Goal: Transaction & Acquisition: Purchase product/service

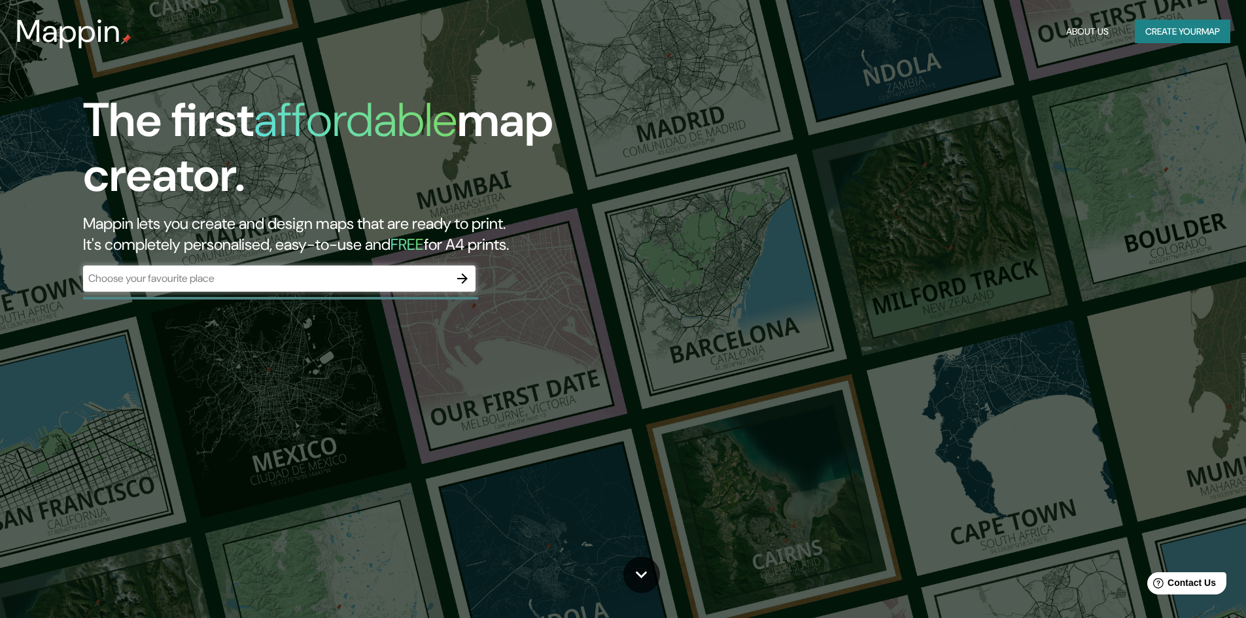
click at [160, 285] on div "​" at bounding box center [279, 279] width 392 height 26
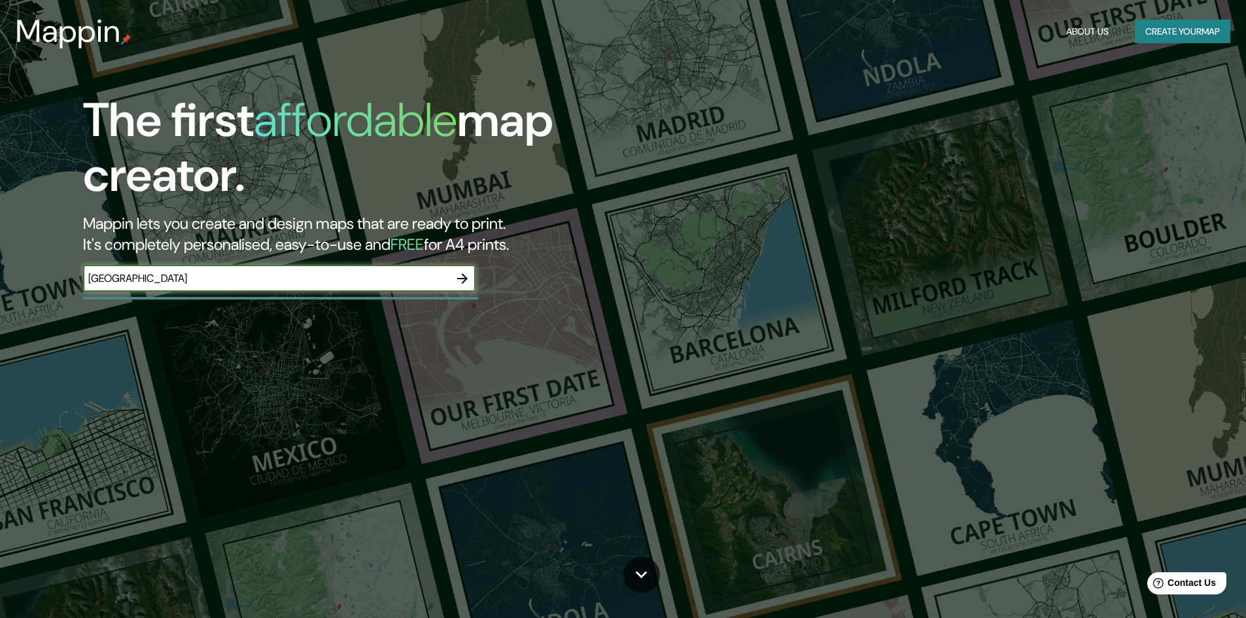
type input "vienna"
click at [464, 279] on icon "button" at bounding box center [462, 278] width 10 height 10
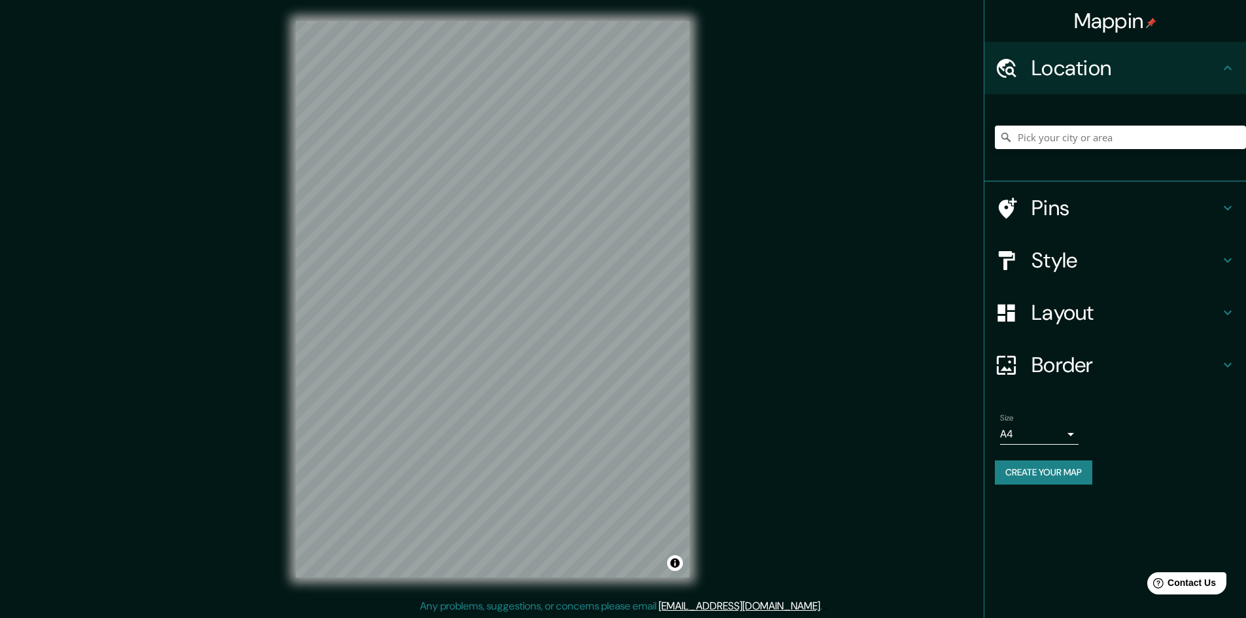
click at [1041, 133] on input "Pick your city or area" at bounding box center [1120, 138] width 251 height 24
click at [1048, 139] on input "Pick your city or area" at bounding box center [1120, 138] width 251 height 24
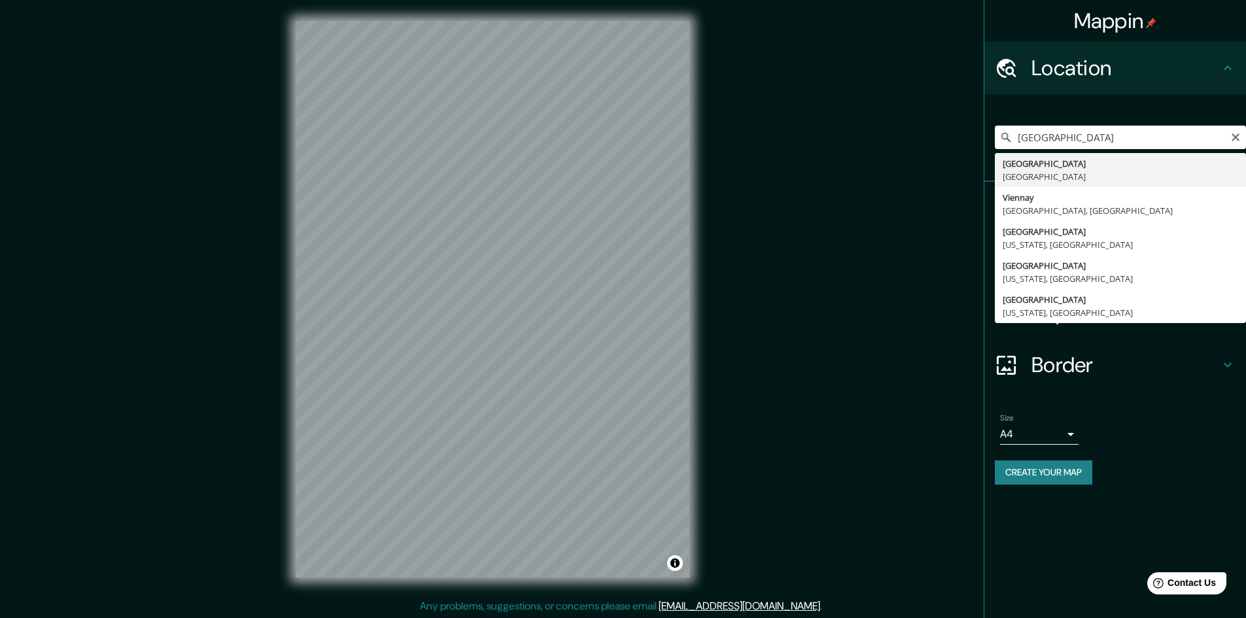
type input "[GEOGRAPHIC_DATA], [GEOGRAPHIC_DATA]"
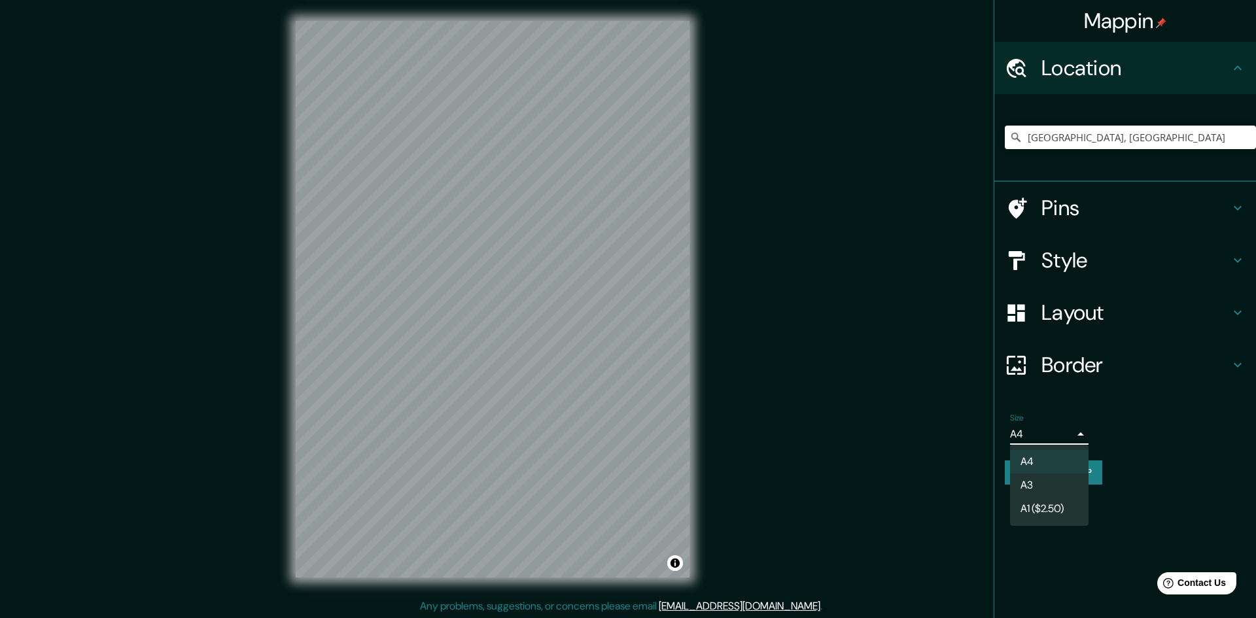
click at [1060, 437] on body "Mappin Location Vienna, Austria Pins Style Layout Border Choose a border. Hint …" at bounding box center [628, 309] width 1256 height 618
click at [1039, 509] on li "A1 ($2.50)" at bounding box center [1049, 509] width 78 height 24
type input "a3"
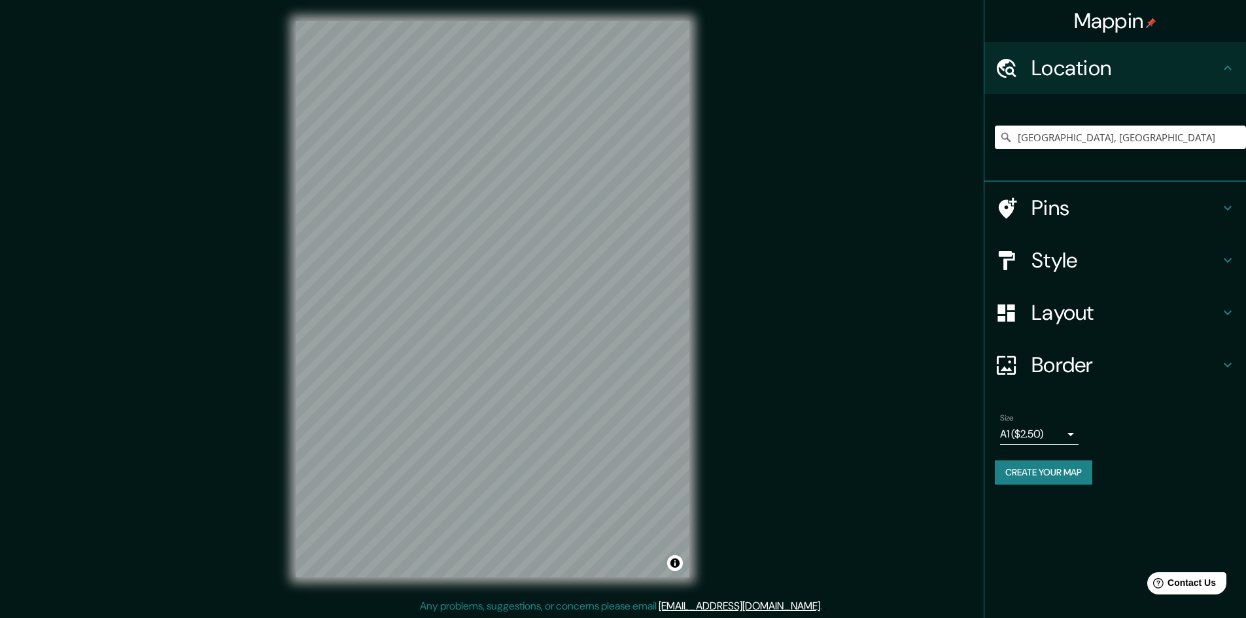
click at [1047, 468] on button "Create your map" at bounding box center [1043, 472] width 97 height 24
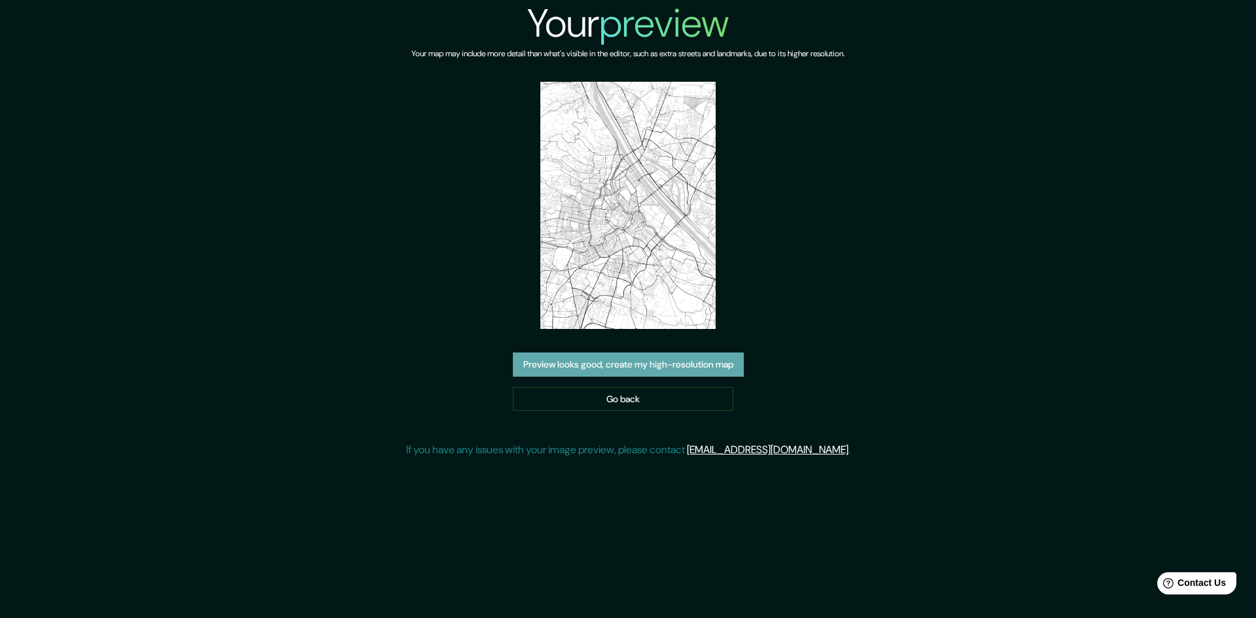
click at [703, 353] on button "Preview looks good, create my high-resolution map" at bounding box center [628, 365] width 231 height 24
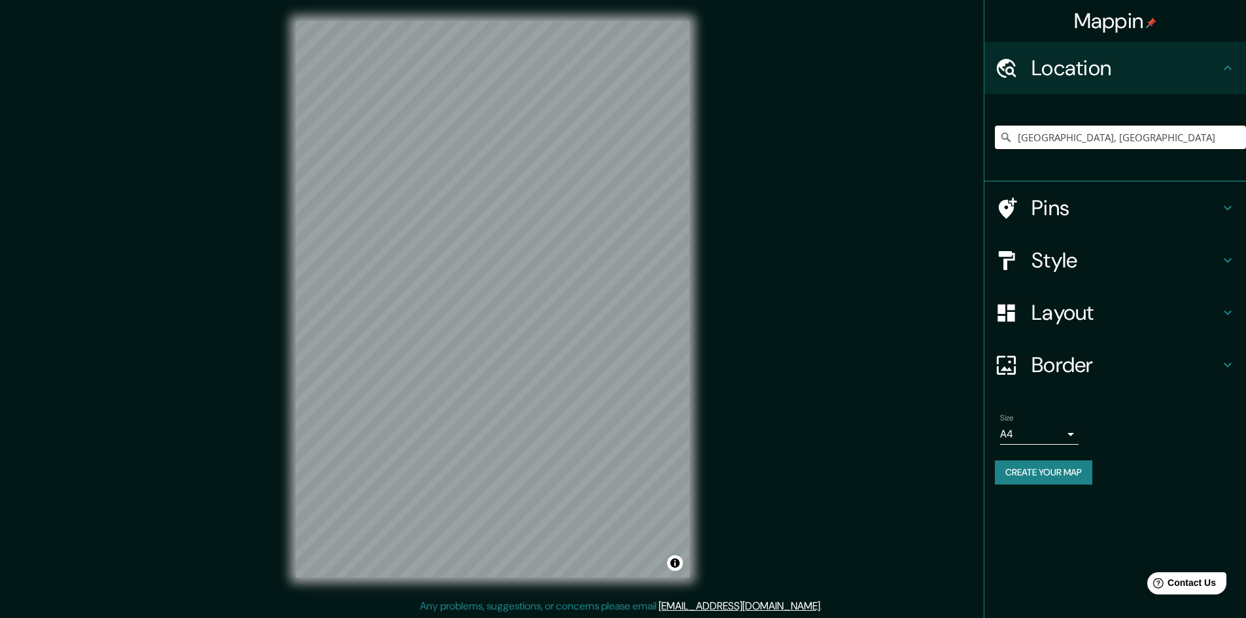
click at [1124, 136] on input "Vienna, Austria" at bounding box center [1120, 138] width 251 height 24
drag, startPoint x: 1124, startPoint y: 136, endPoint x: 982, endPoint y: 138, distance: 141.9
click at [982, 138] on div "Mappin Location Vienna, Austria Pins Style Layout Border Choose a border. Hint …" at bounding box center [623, 309] width 1246 height 619
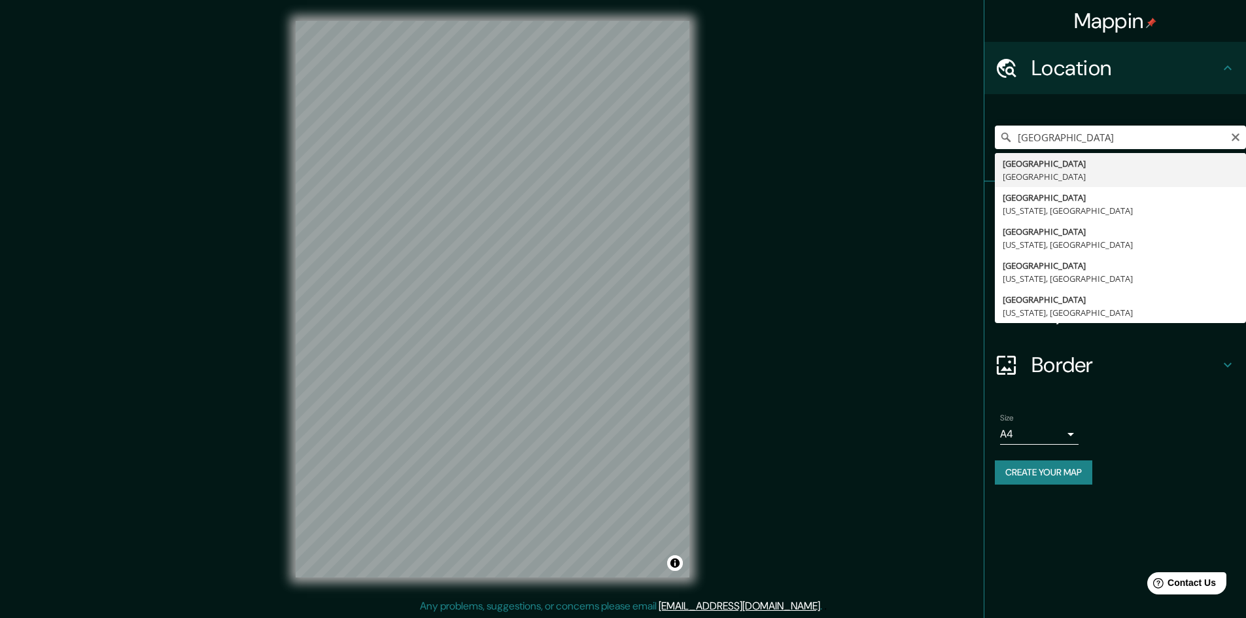
type input "Vienna, Austria"
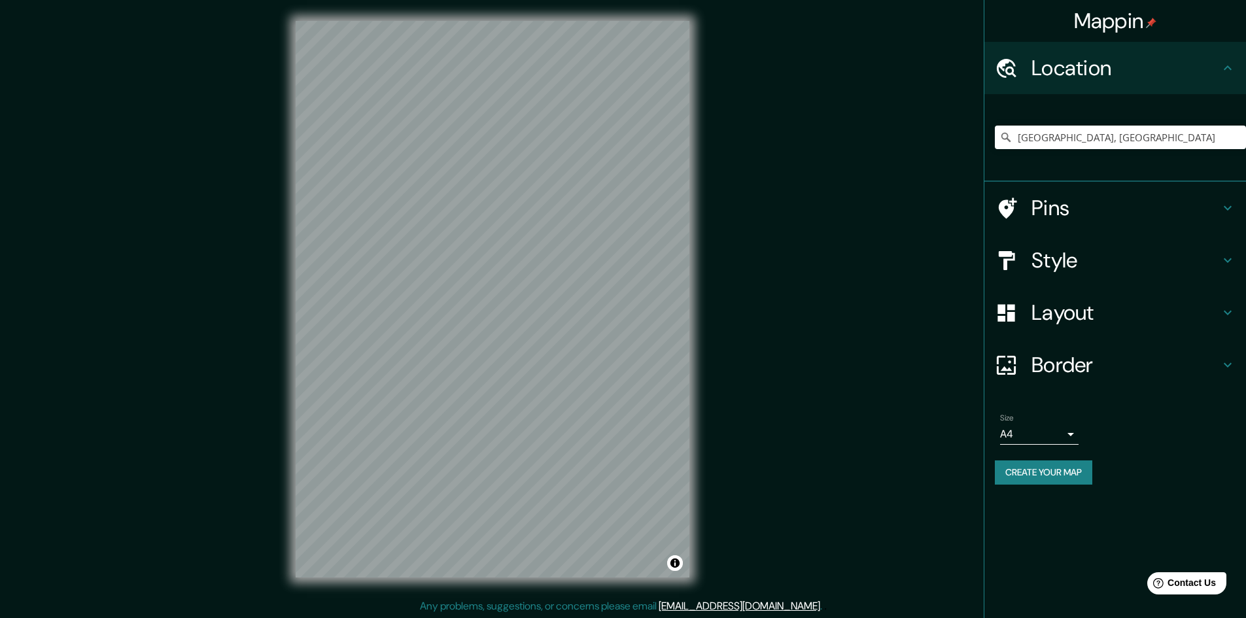
click at [1067, 436] on body "Mappin Location Vienna, Austria Pins Style Layout Border Choose a border. Hint …" at bounding box center [623, 309] width 1246 height 618
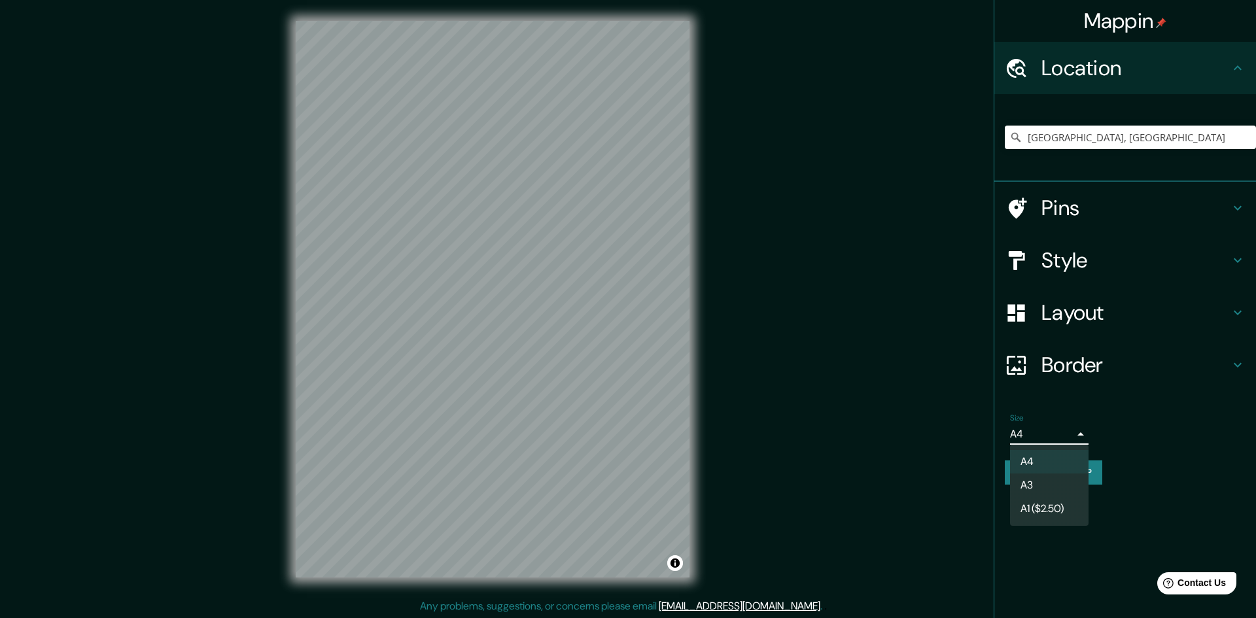
click at [1042, 473] on li "A4" at bounding box center [1049, 462] width 78 height 24
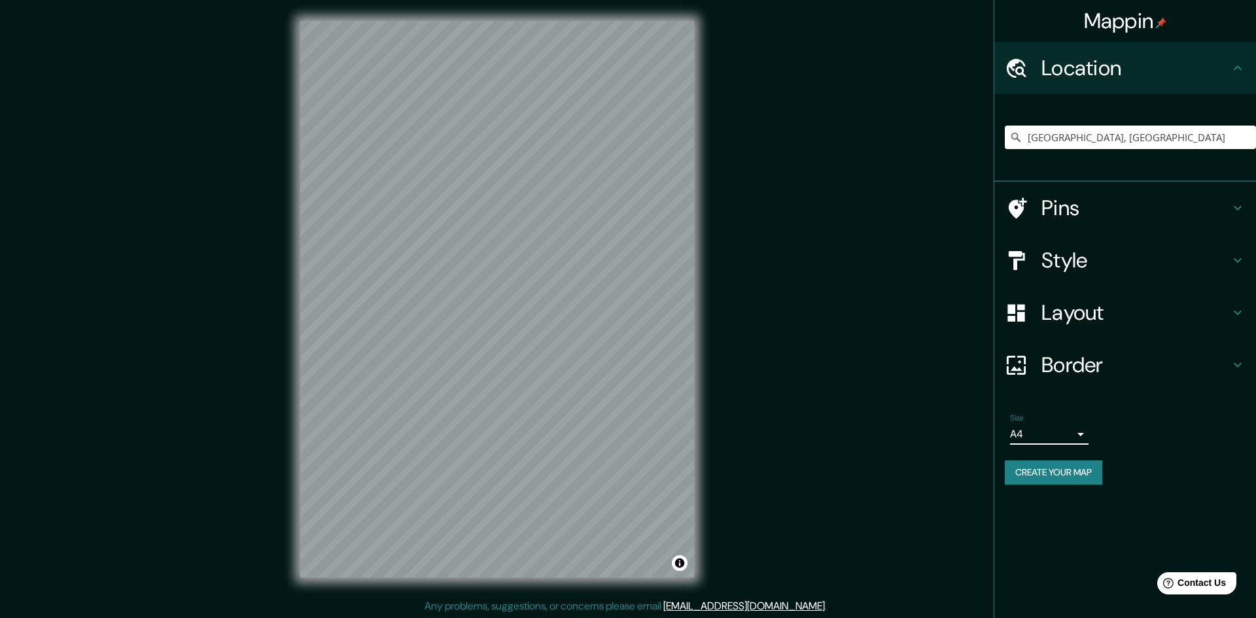
click at [1057, 437] on body "Mappin Location Vienna, Austria Pins Style Layout Border Choose a border. Hint …" at bounding box center [628, 309] width 1256 height 618
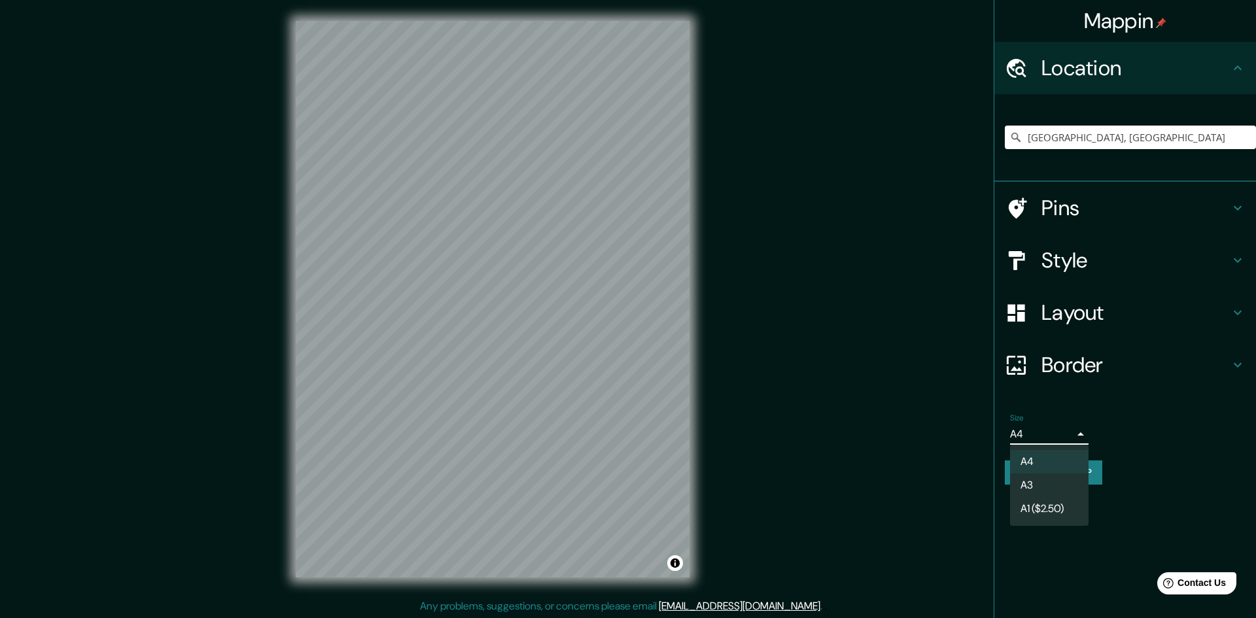
click at [1040, 483] on li "A3" at bounding box center [1049, 486] width 78 height 24
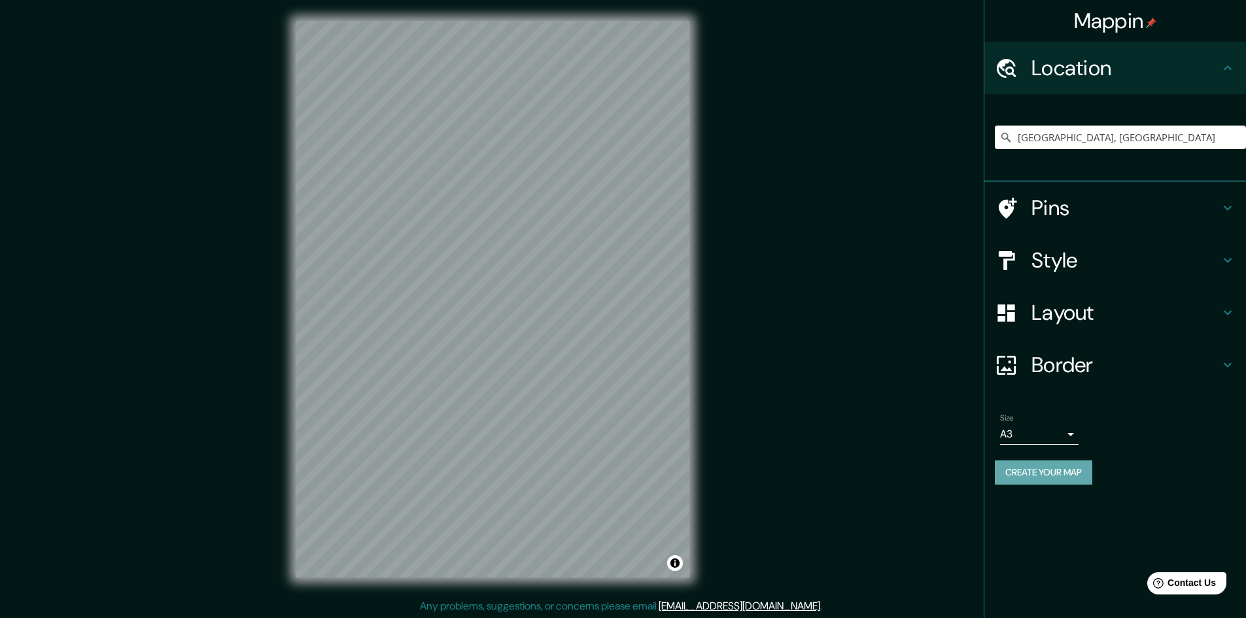
click at [1033, 468] on button "Create your map" at bounding box center [1043, 472] width 97 height 24
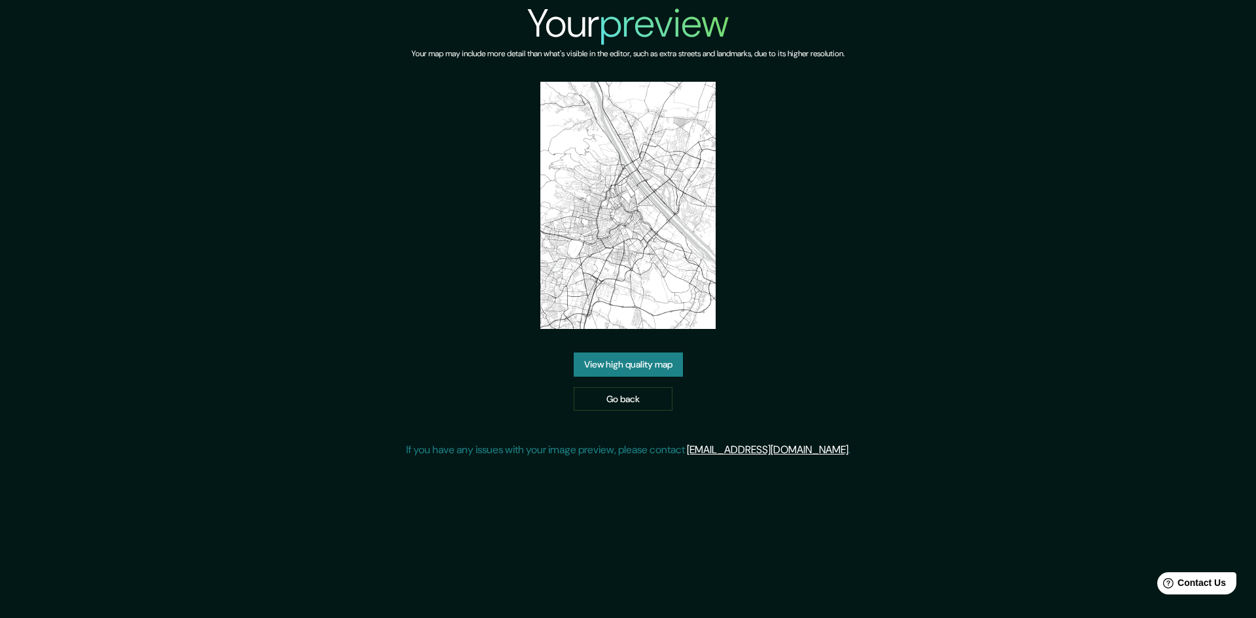
click at [638, 366] on link "View high quality map" at bounding box center [628, 365] width 109 height 24
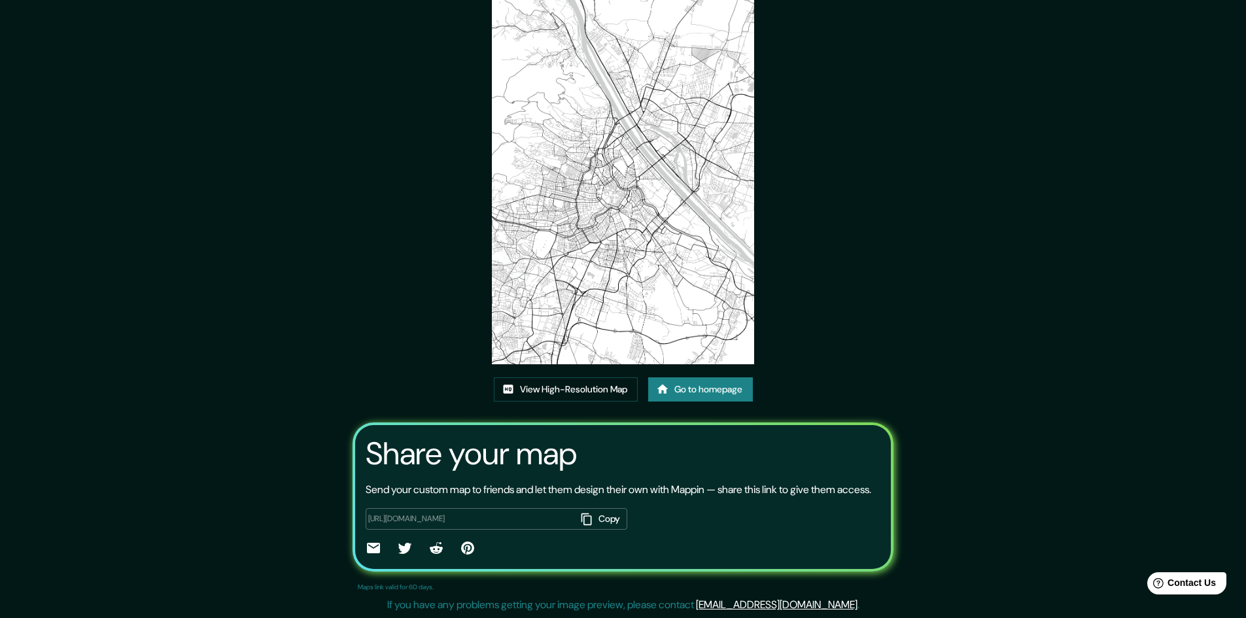
scroll to position [80, 0]
click at [150, 129] on div "This map was created with Mappin View High-Resolution Map Go to homepage Share …" at bounding box center [623, 277] width 1246 height 682
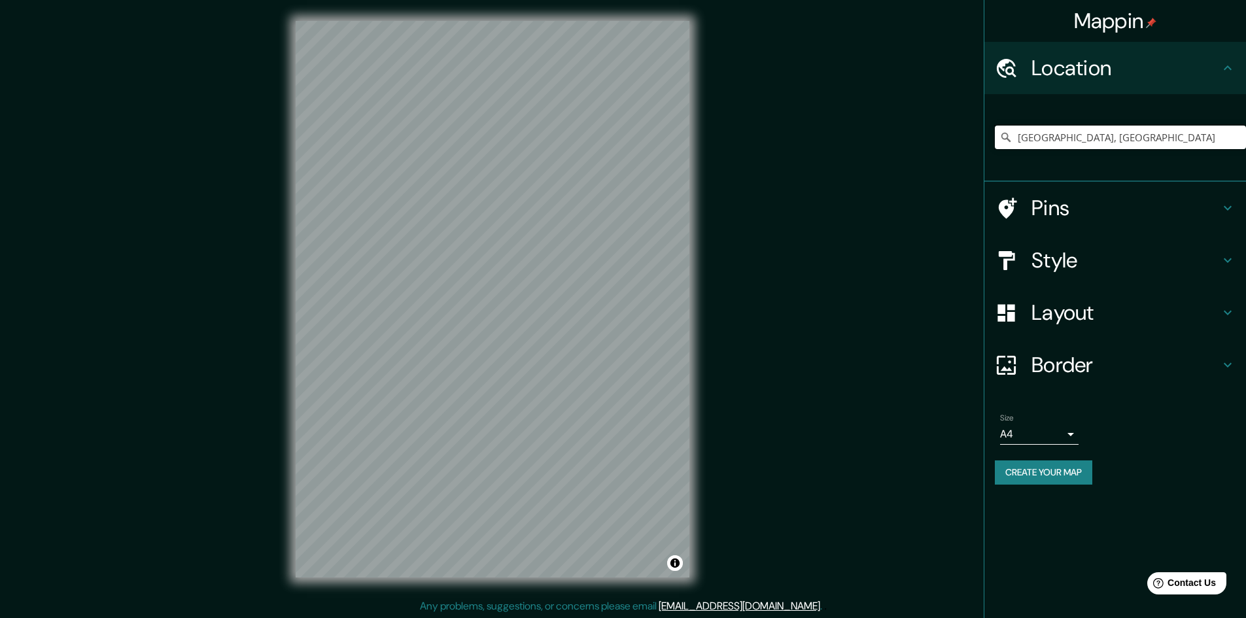
click at [1105, 137] on input "[GEOGRAPHIC_DATA], [GEOGRAPHIC_DATA]" at bounding box center [1120, 138] width 251 height 24
drag, startPoint x: 1095, startPoint y: 139, endPoint x: 988, endPoint y: 133, distance: 107.4
click at [988, 133] on div "[GEOGRAPHIC_DATA], [GEOGRAPHIC_DATA]" at bounding box center [1115, 138] width 262 height 88
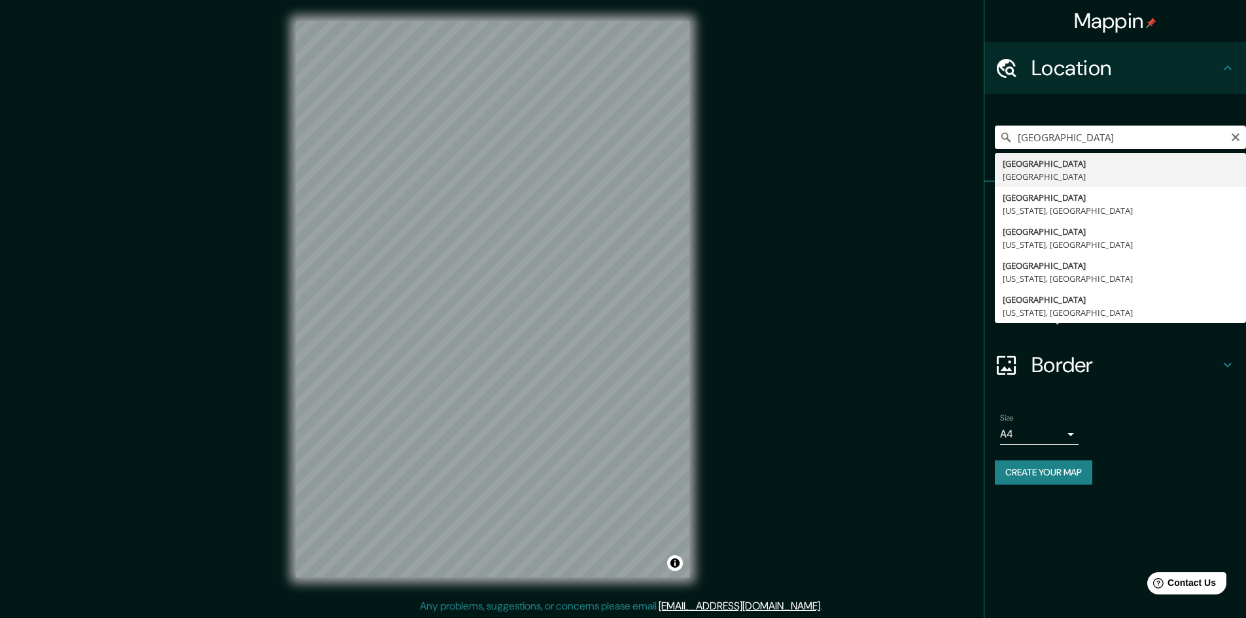
type input "Vienna, Austria"
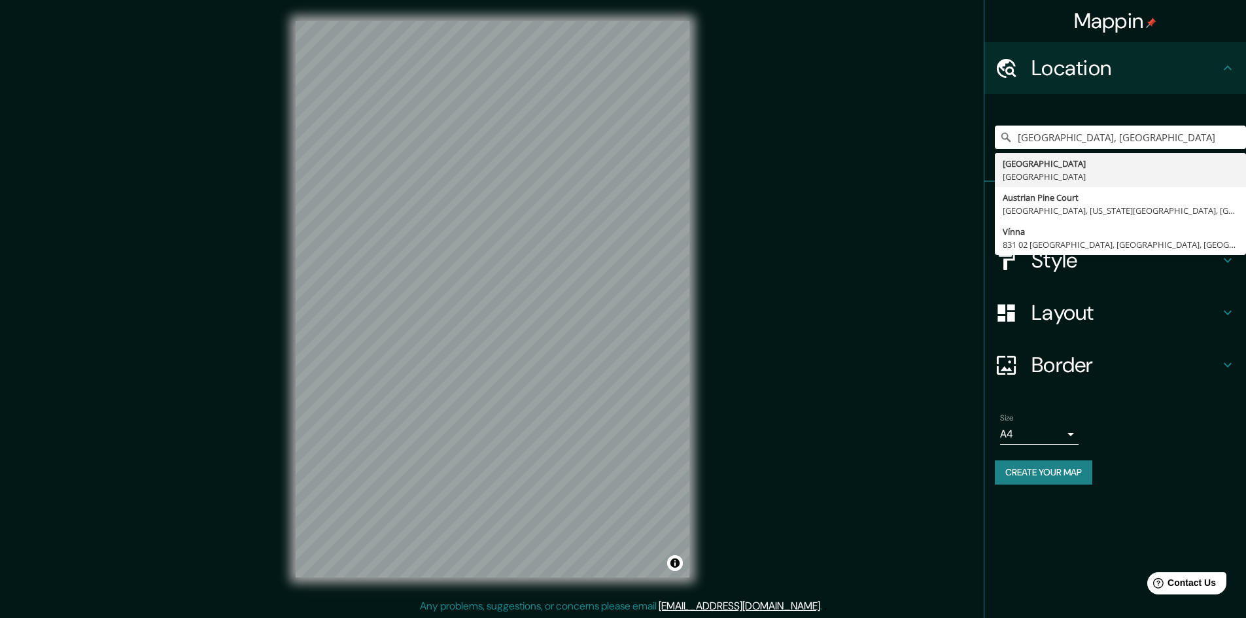
click at [1057, 529] on div "Mappin Location Vienna, Austria Vienna Austria Austrian Pine Court Fairfax, Vir…" at bounding box center [1115, 309] width 262 height 618
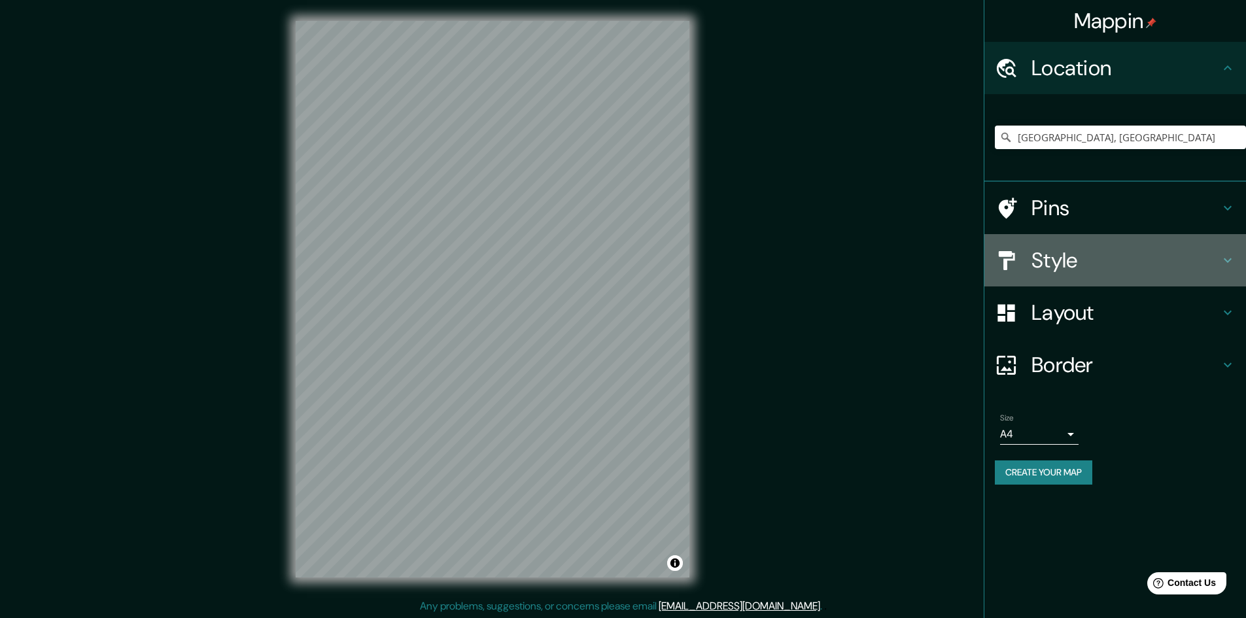
click at [1218, 264] on h4 "Style" at bounding box center [1125, 260] width 188 height 26
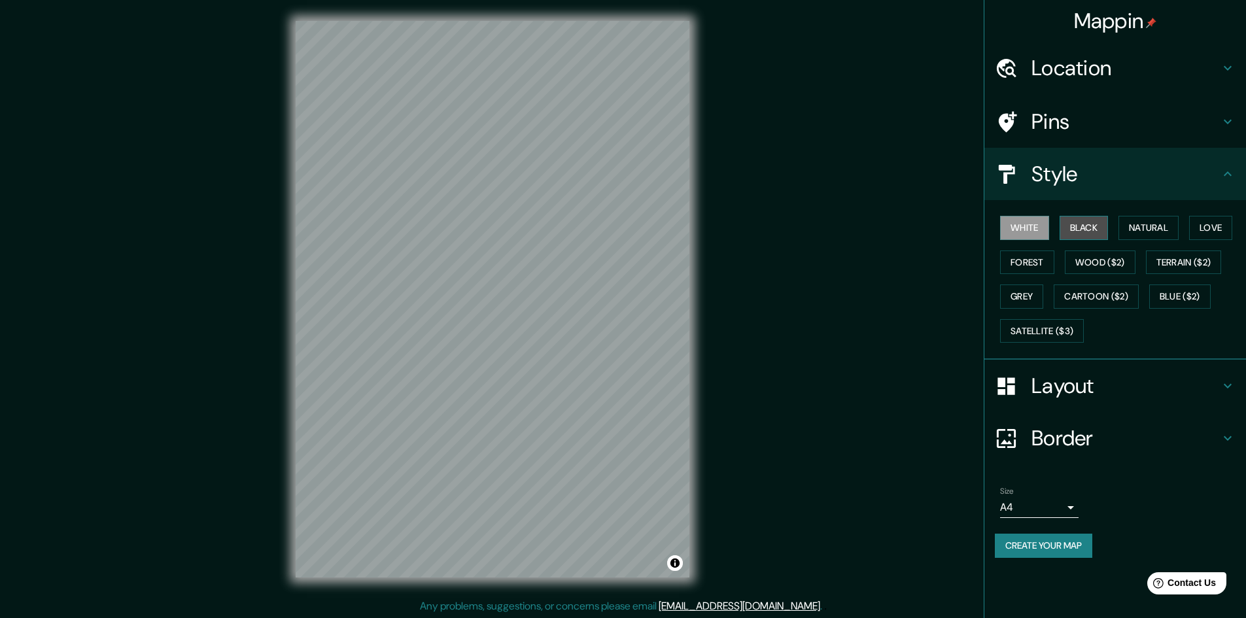
click at [1095, 230] on button "Black" at bounding box center [1084, 228] width 49 height 24
click at [1162, 223] on button "Natural" at bounding box center [1148, 228] width 60 height 24
drag, startPoint x: 1222, startPoint y: 218, endPoint x: 1222, endPoint y: 227, distance: 9.2
click at [1222, 220] on button "Love" at bounding box center [1210, 228] width 43 height 24
click at [1010, 262] on button "Forest" at bounding box center [1027, 262] width 54 height 24
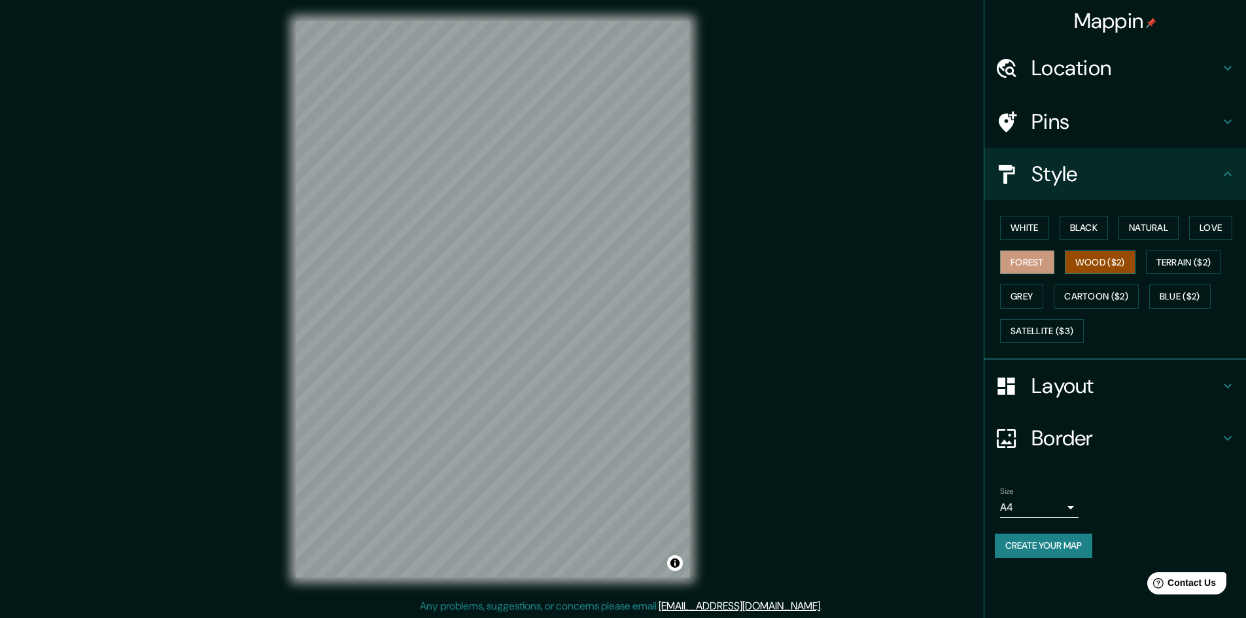
click at [1109, 266] on button "Wood ($2)" at bounding box center [1100, 262] width 71 height 24
click at [1043, 266] on button "Forest" at bounding box center [1027, 262] width 54 height 24
click at [1104, 271] on button "Wood ($2)" at bounding box center [1100, 262] width 71 height 24
click at [1177, 264] on button "Terrain ($2)" at bounding box center [1184, 262] width 76 height 24
click at [1018, 296] on button "Grey" at bounding box center [1021, 297] width 43 height 24
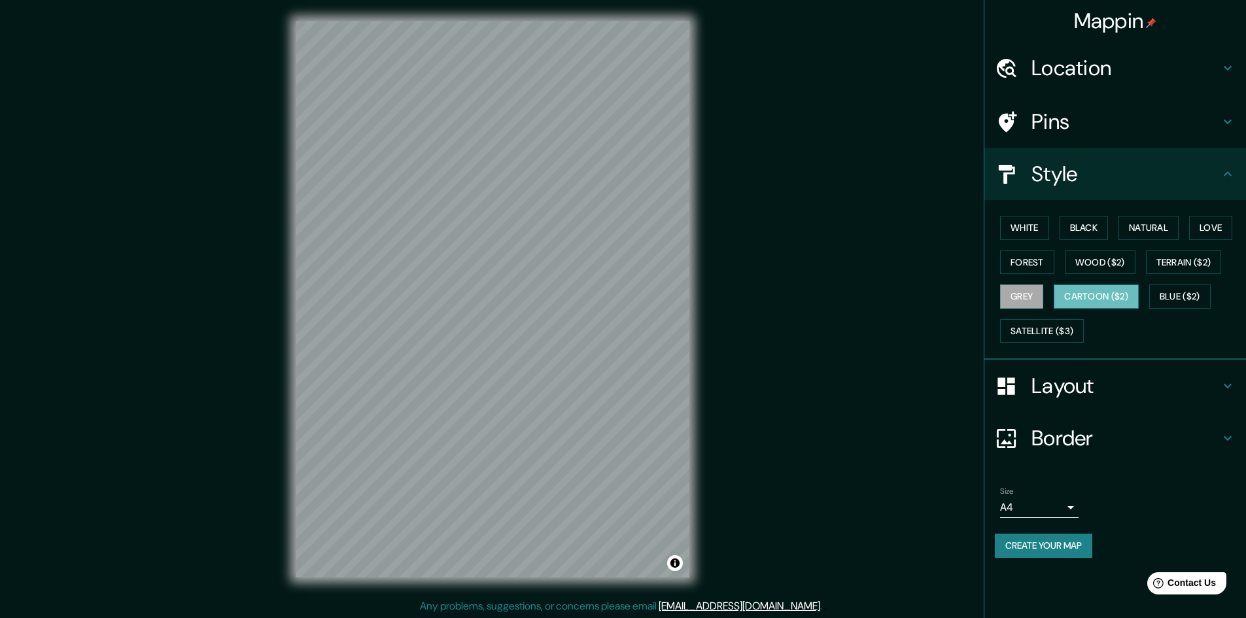
click at [1106, 296] on button "Cartoon ($2)" at bounding box center [1096, 297] width 85 height 24
click at [1179, 306] on button "Blue ($2)" at bounding box center [1179, 297] width 61 height 24
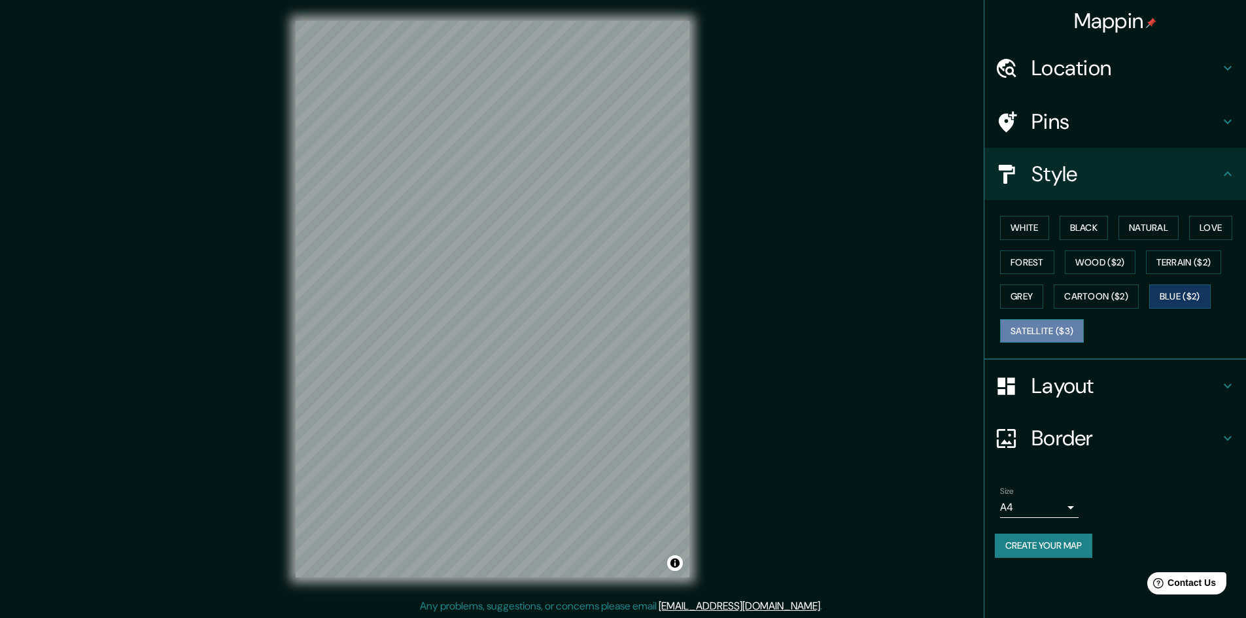
click at [1041, 334] on button "Satellite ($3)" at bounding box center [1042, 331] width 84 height 24
click at [1041, 302] on button "Grey" at bounding box center [1021, 297] width 43 height 24
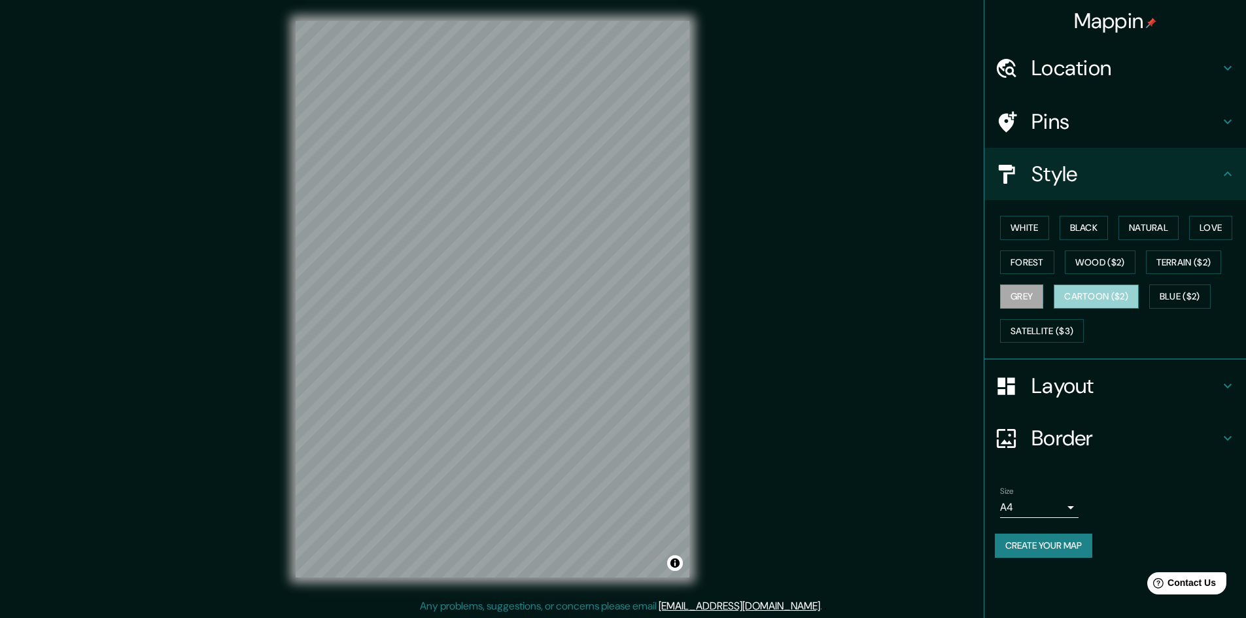
click at [1076, 307] on button "Cartoon ($2)" at bounding box center [1096, 297] width 85 height 24
click at [1101, 230] on button "Black" at bounding box center [1084, 228] width 49 height 24
click at [1026, 229] on button "White" at bounding box center [1024, 228] width 49 height 24
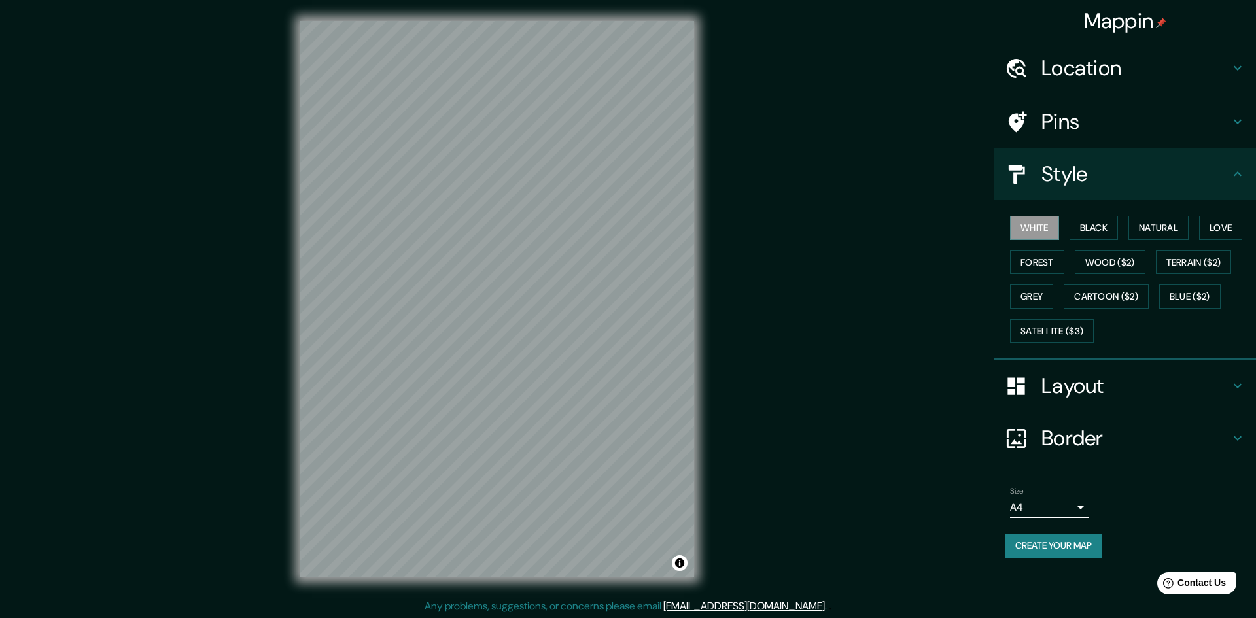
click at [1072, 506] on body "Mappin Location Vienna, Austria Vienna Austria Austrian Pine Court Fairfax, Vir…" at bounding box center [628, 309] width 1256 height 618
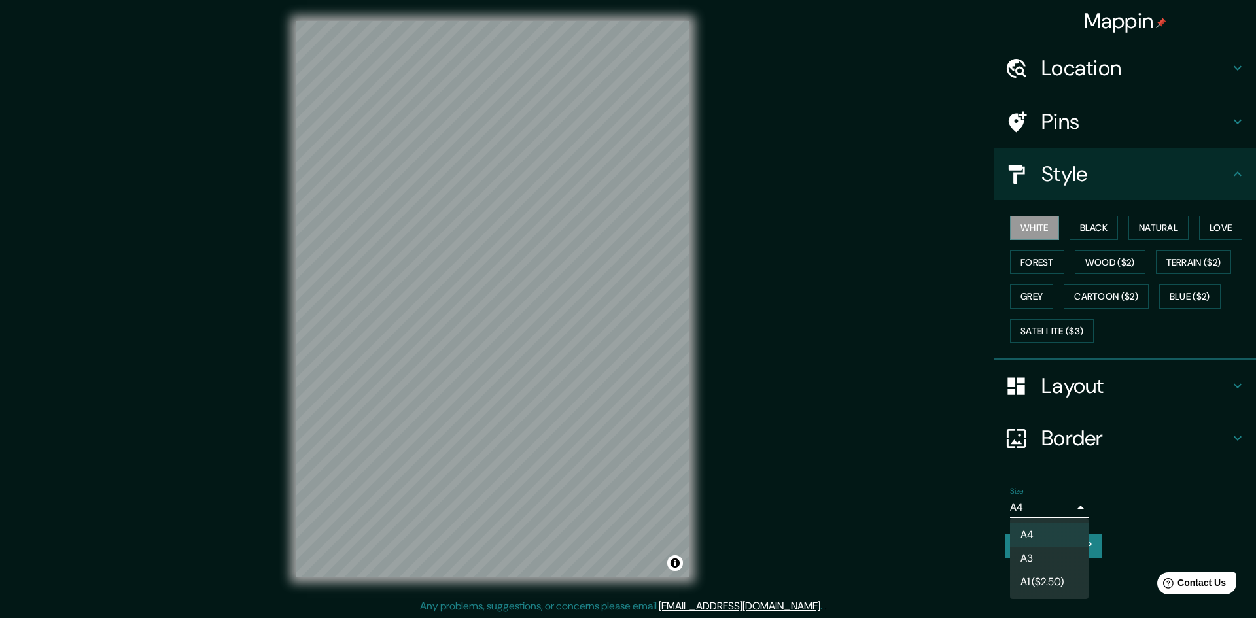
click at [1072, 506] on div at bounding box center [628, 309] width 1256 height 618
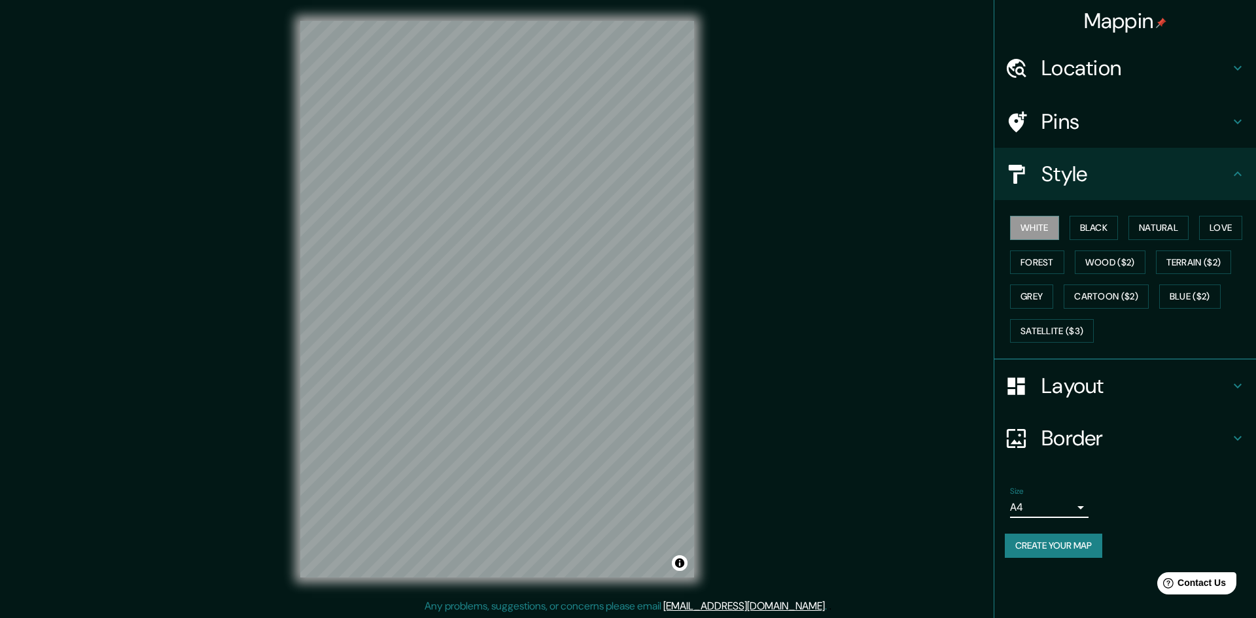
click at [1072, 506] on body "Mappin Location Vienna, Austria Vienna Austria Austrian Pine Court Fairfax, Vir…" at bounding box center [628, 309] width 1256 height 618
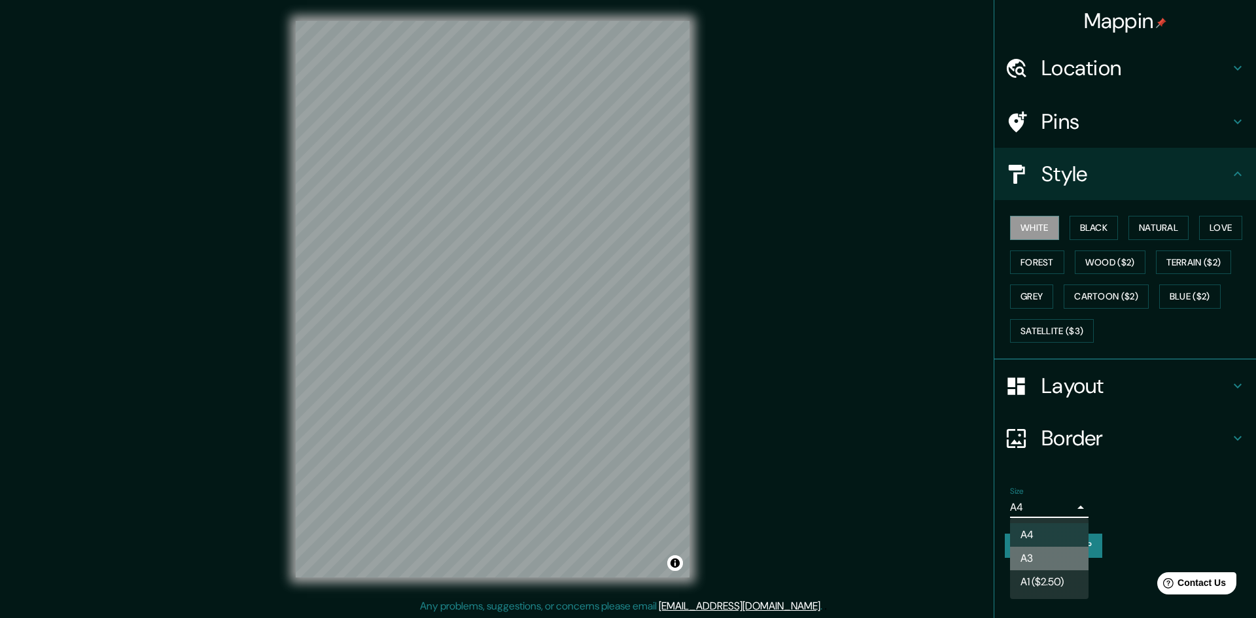
click at [1051, 555] on li "A3" at bounding box center [1049, 559] width 78 height 24
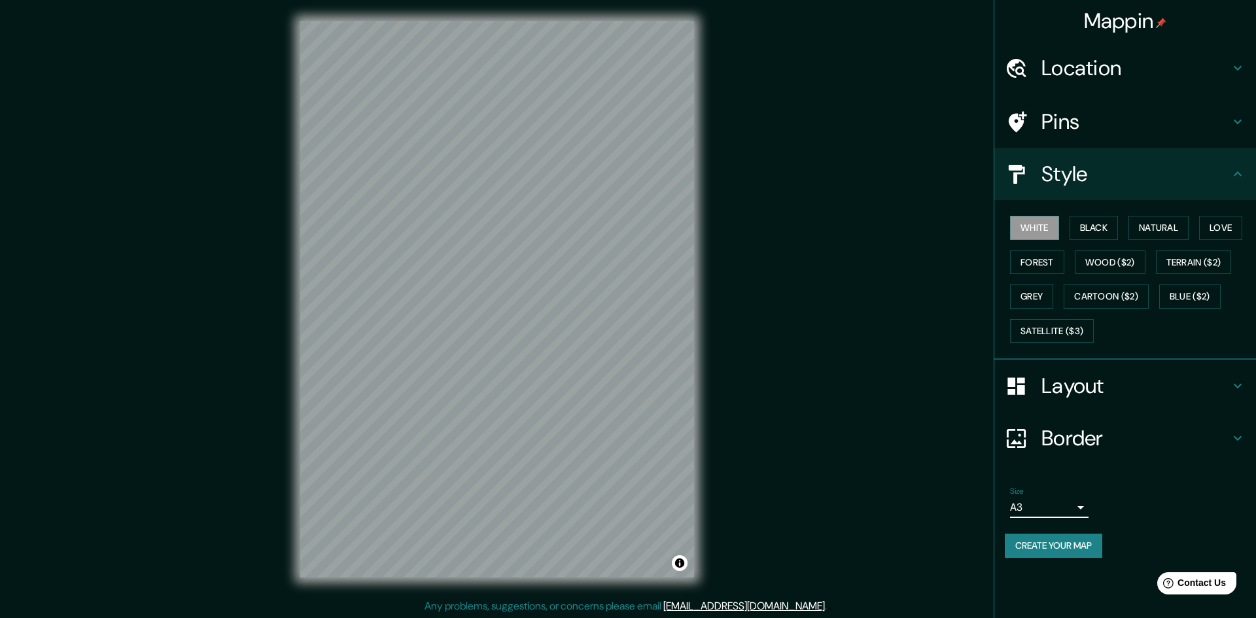
click at [1069, 513] on body "Mappin Location Vienna, Austria Vienna Austria Austrian Pine Court Fairfax, Vir…" at bounding box center [628, 309] width 1256 height 618
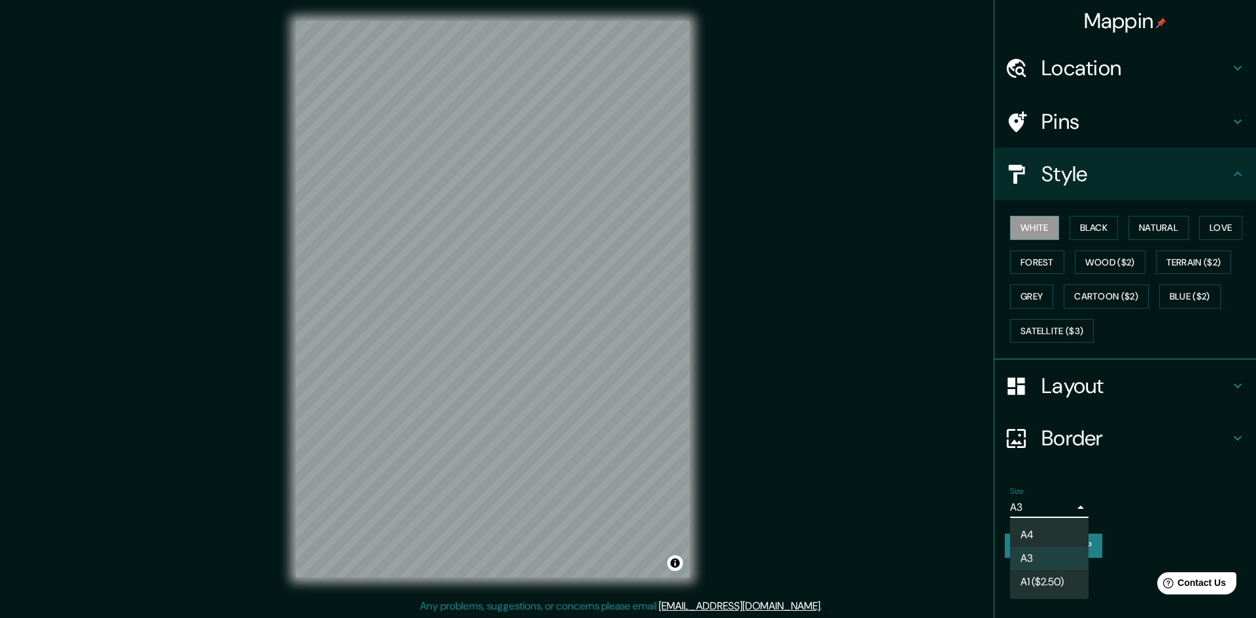
click at [1069, 513] on div at bounding box center [628, 309] width 1256 height 618
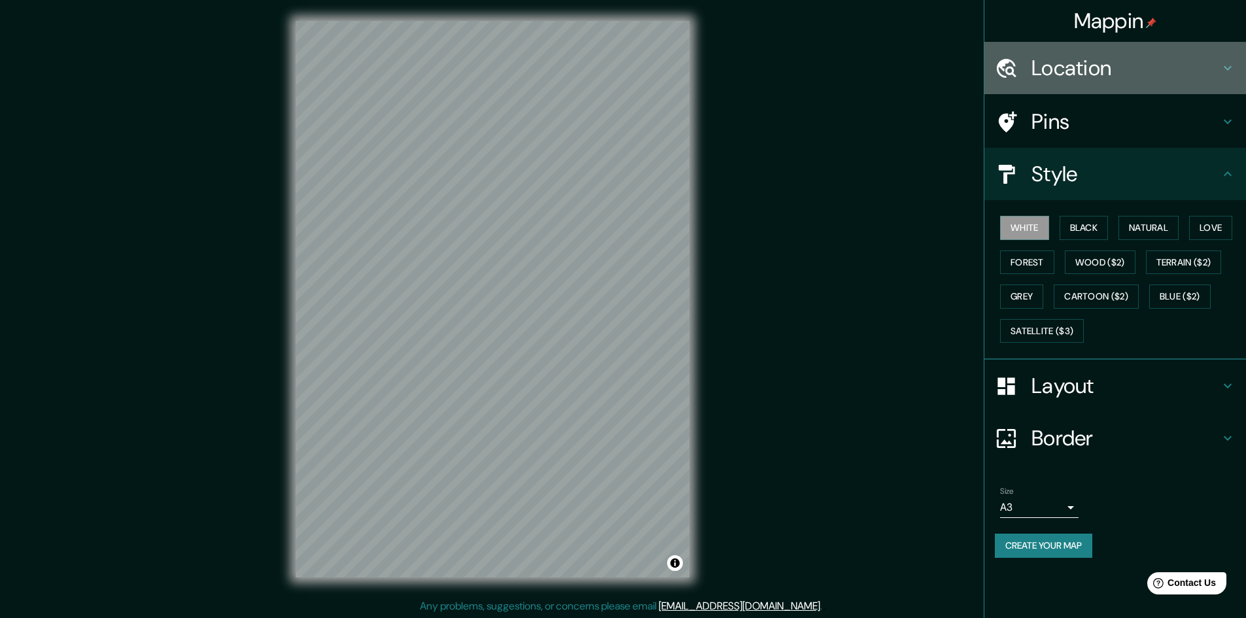
click at [1234, 67] on icon at bounding box center [1228, 68] width 16 height 16
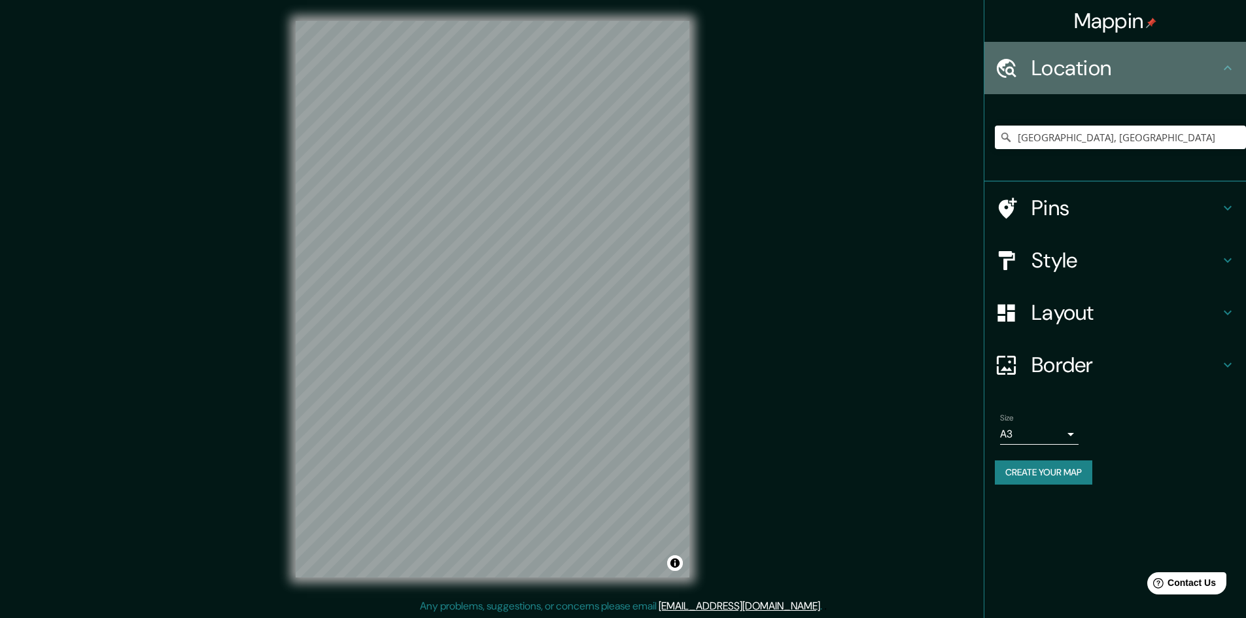
click at [1233, 67] on icon at bounding box center [1228, 68] width 16 height 16
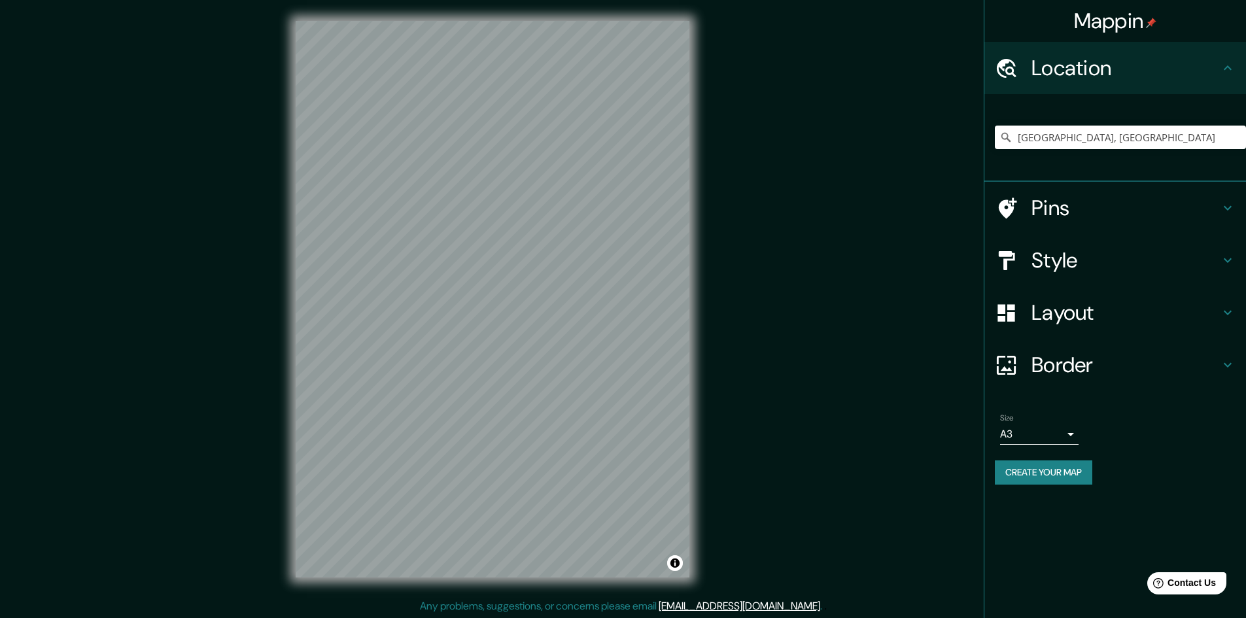
click at [1231, 65] on icon at bounding box center [1228, 68] width 16 height 16
click at [1228, 64] on icon at bounding box center [1228, 68] width 16 height 16
click at [1225, 201] on icon at bounding box center [1228, 208] width 16 height 16
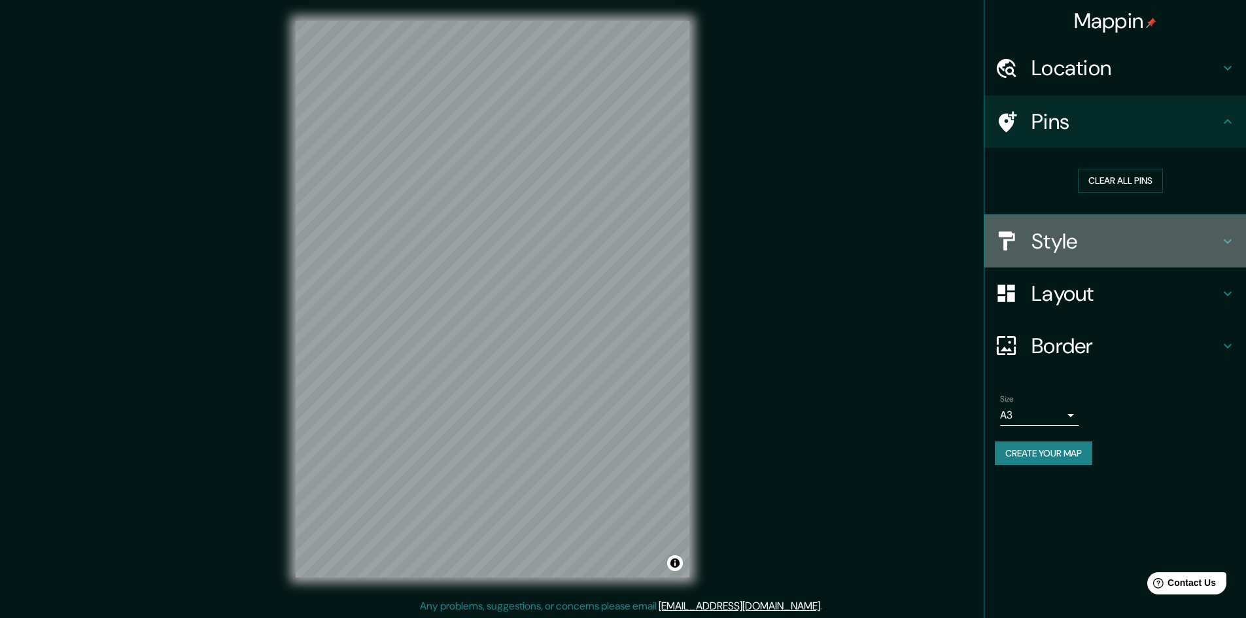
click at [1226, 240] on icon at bounding box center [1228, 241] width 8 height 5
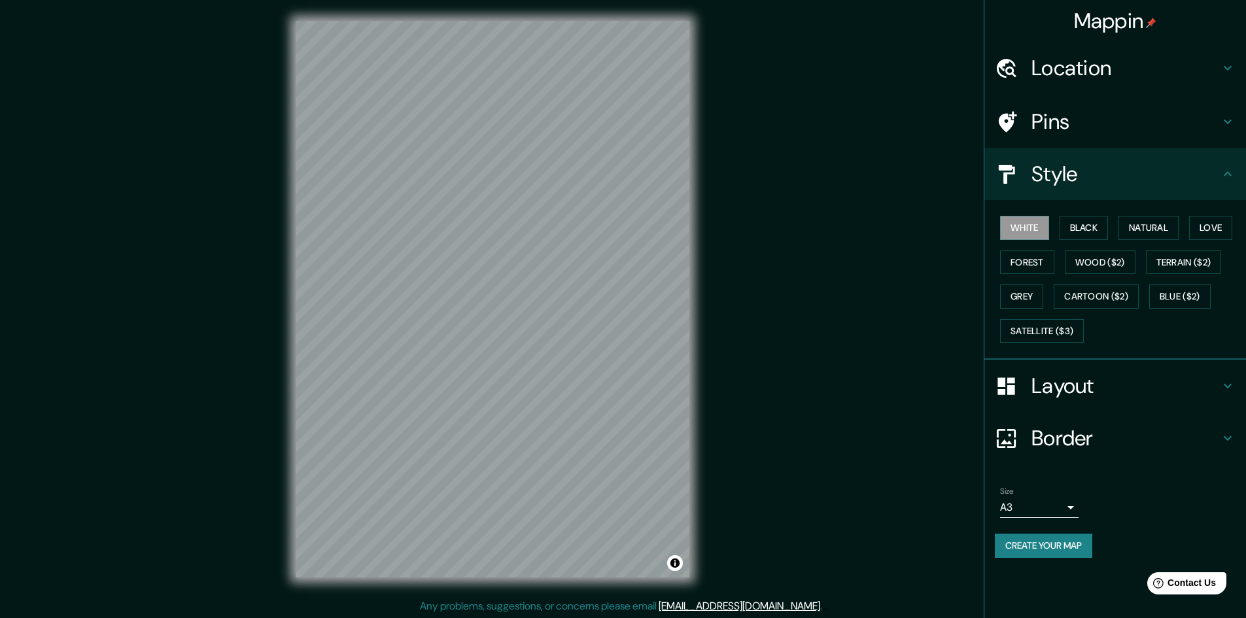
click at [1224, 380] on icon at bounding box center [1228, 386] width 16 height 16
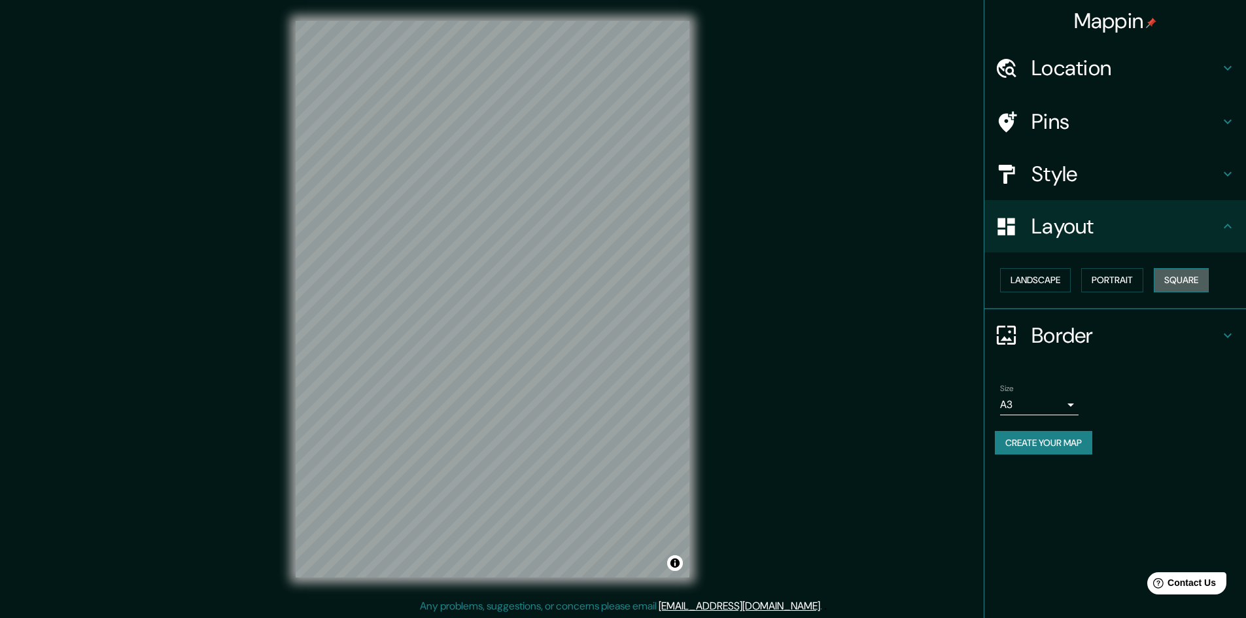
click at [1194, 276] on button "Square" at bounding box center [1181, 280] width 55 height 24
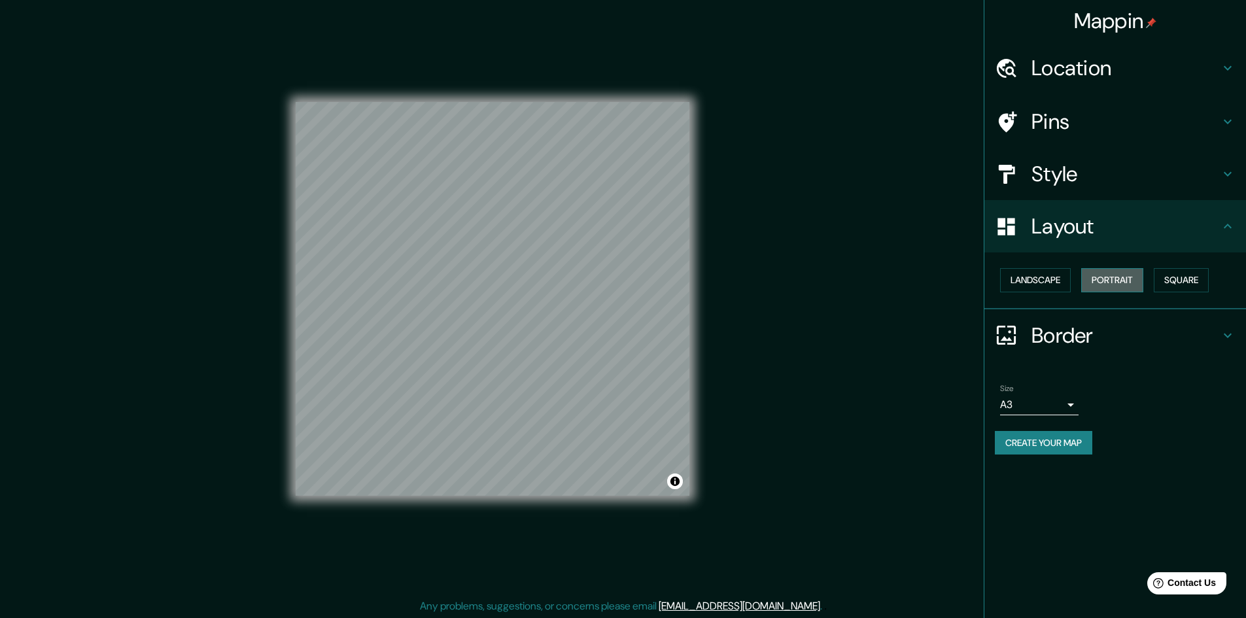
click at [1136, 277] on button "Portrait" at bounding box center [1112, 280] width 62 height 24
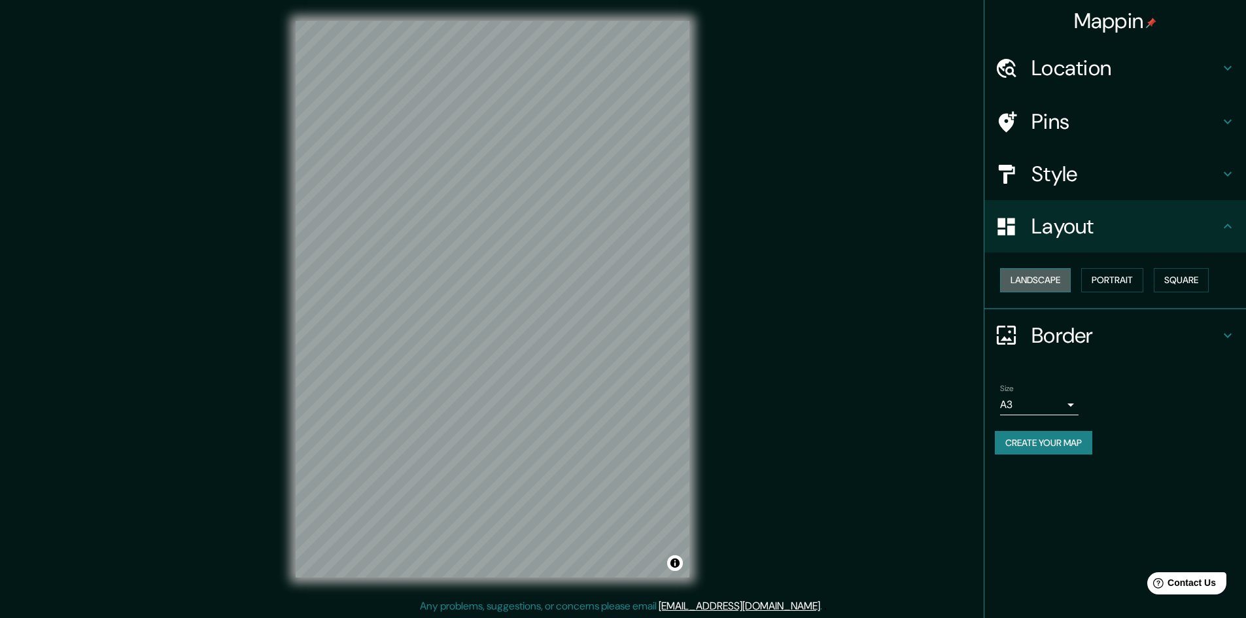
click at [1039, 277] on button "Landscape" at bounding box center [1035, 280] width 71 height 24
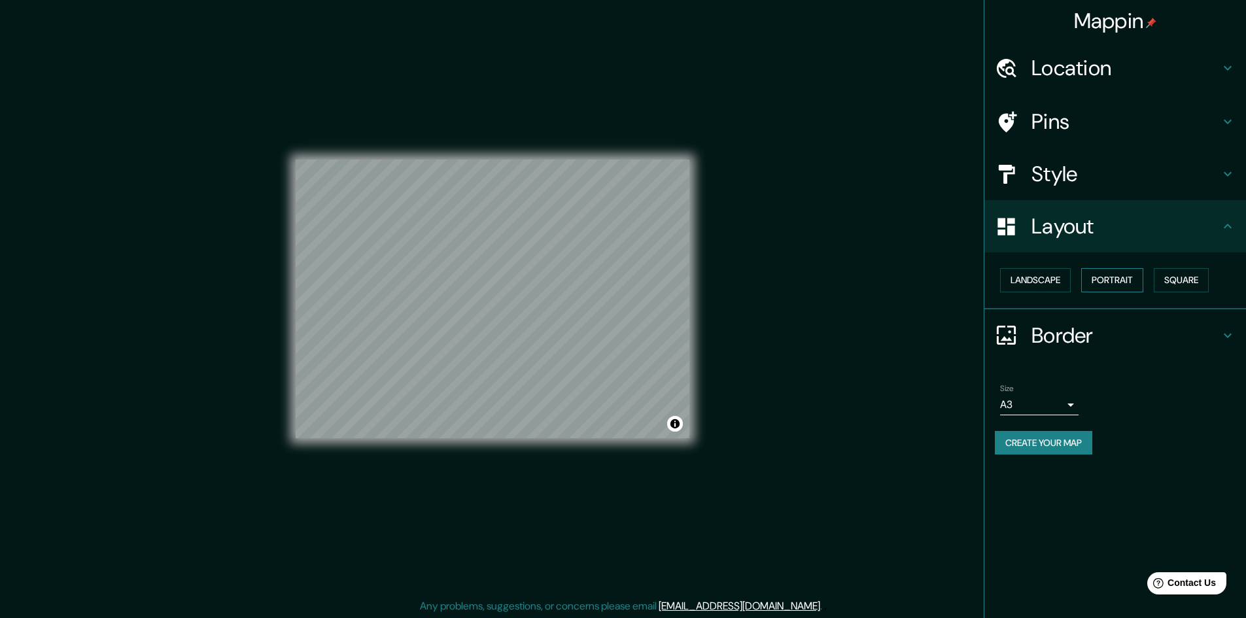
click at [1104, 280] on button "Portrait" at bounding box center [1112, 280] width 62 height 24
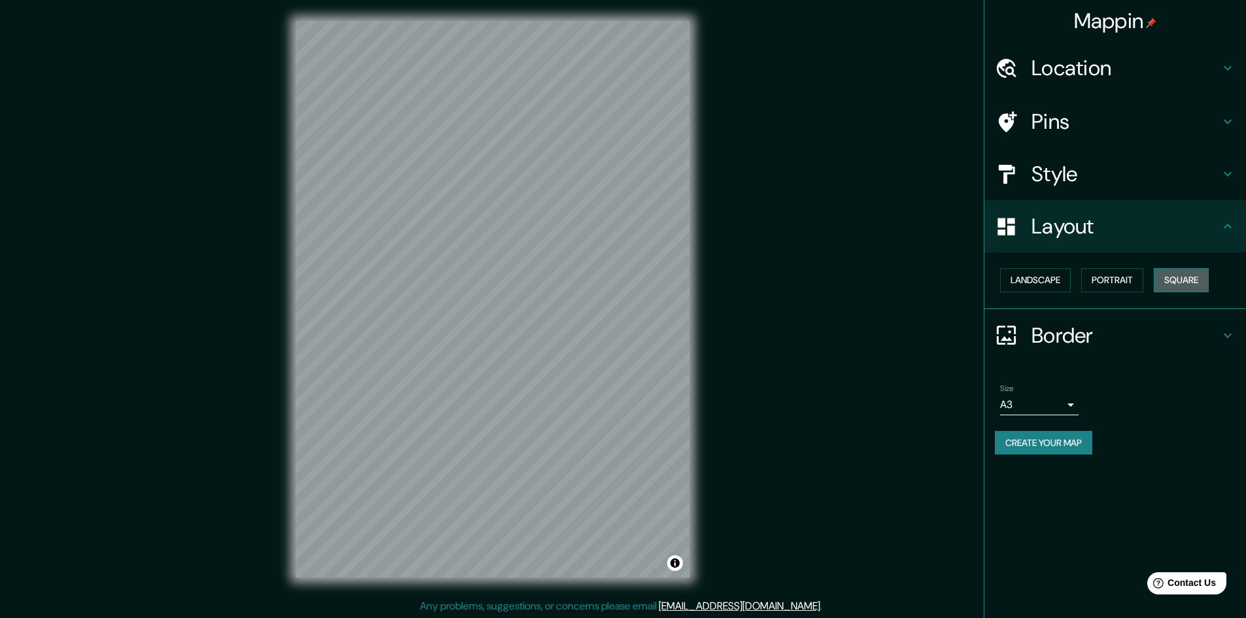
click at [1180, 276] on button "Square" at bounding box center [1181, 280] width 55 height 24
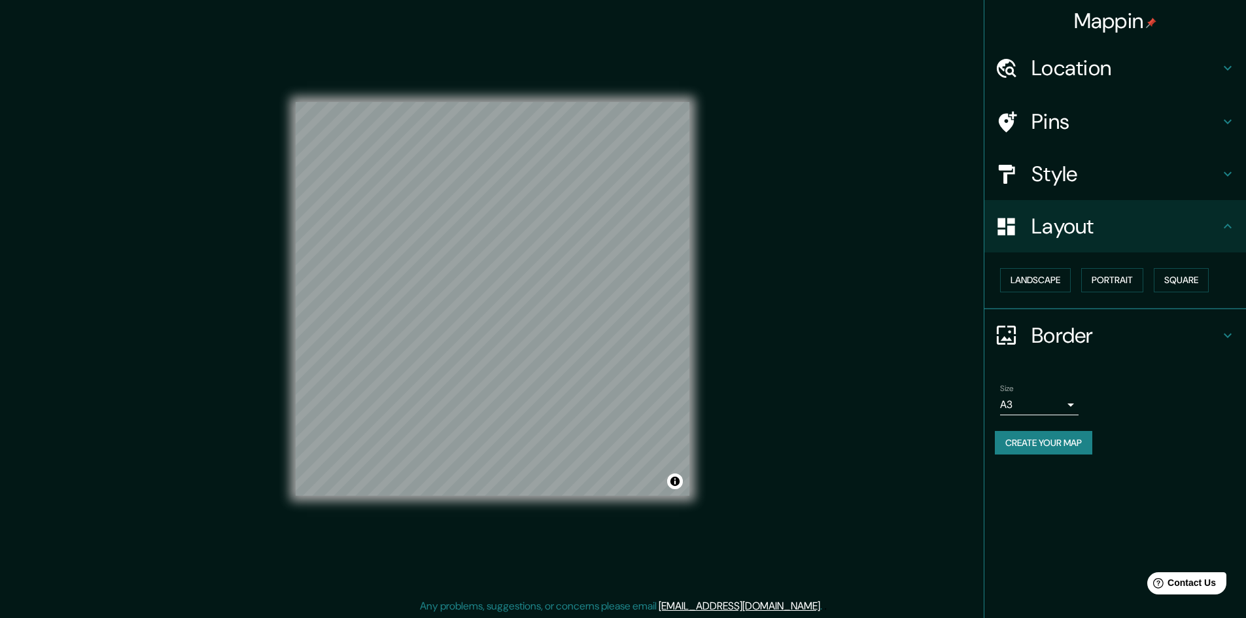
click at [1228, 337] on icon at bounding box center [1228, 335] width 8 height 5
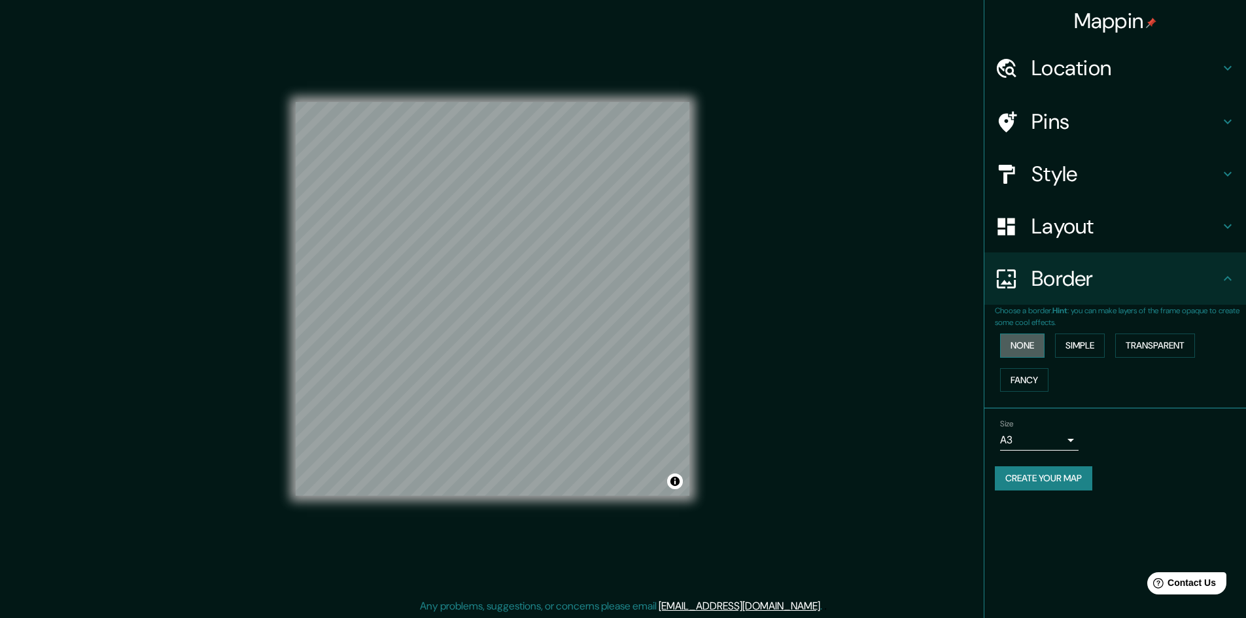
click at [1032, 342] on button "None" at bounding box center [1022, 346] width 44 height 24
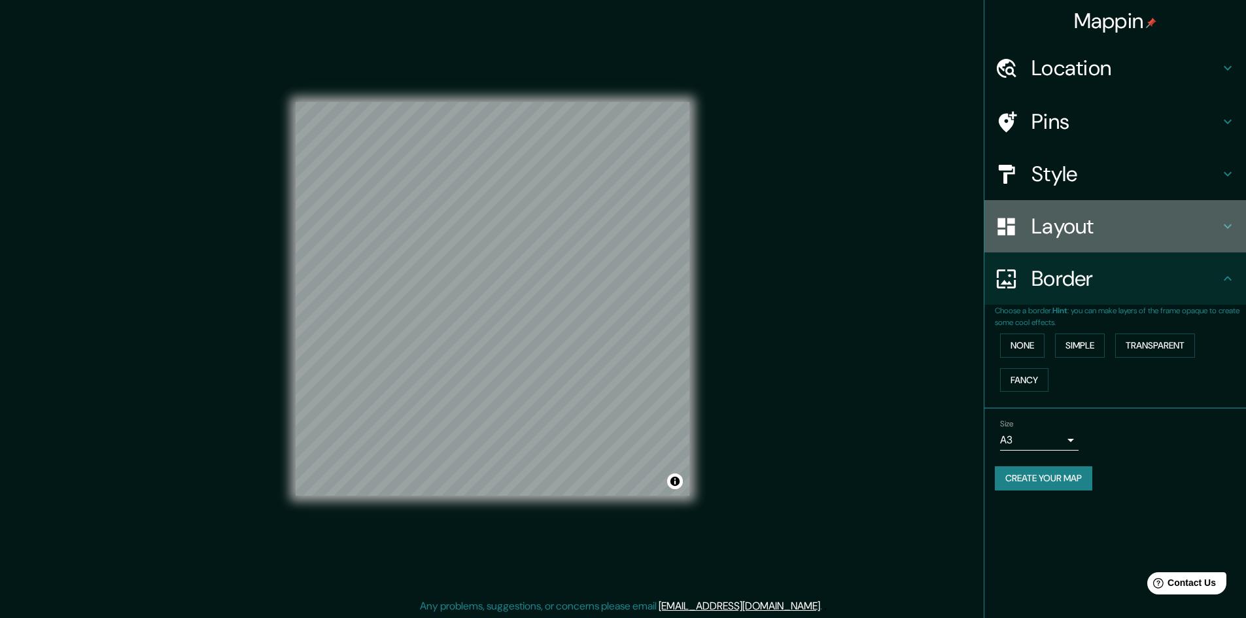
click at [1152, 226] on h4 "Layout" at bounding box center [1125, 226] width 188 height 26
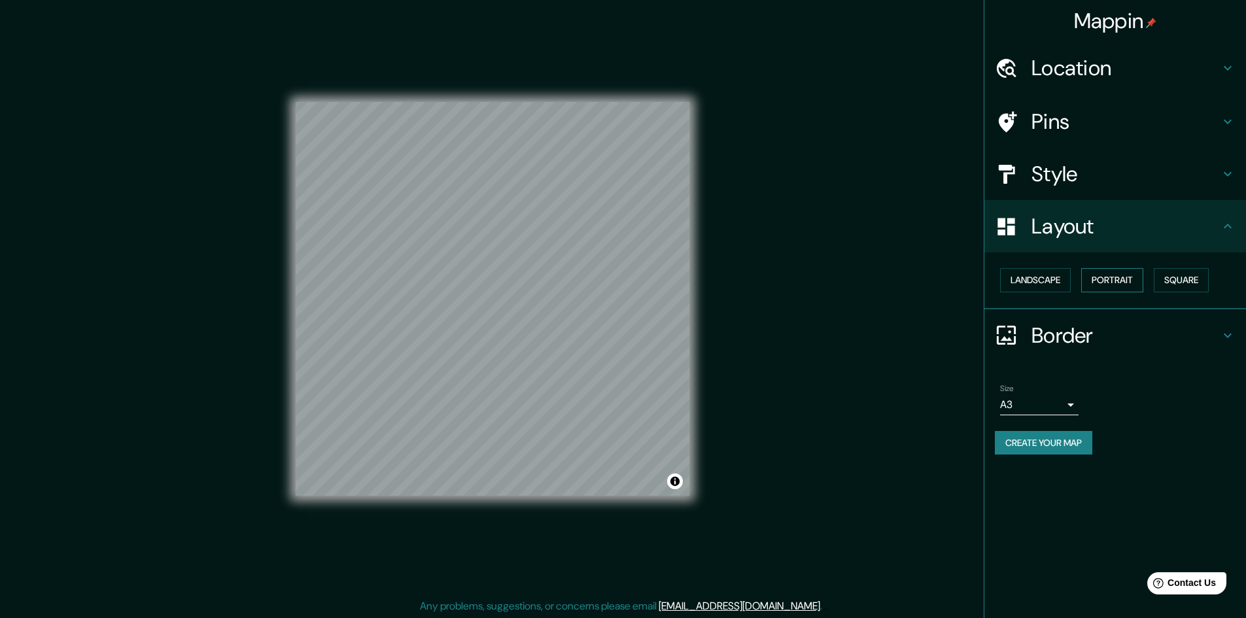
click at [1118, 274] on button "Portrait" at bounding box center [1112, 280] width 62 height 24
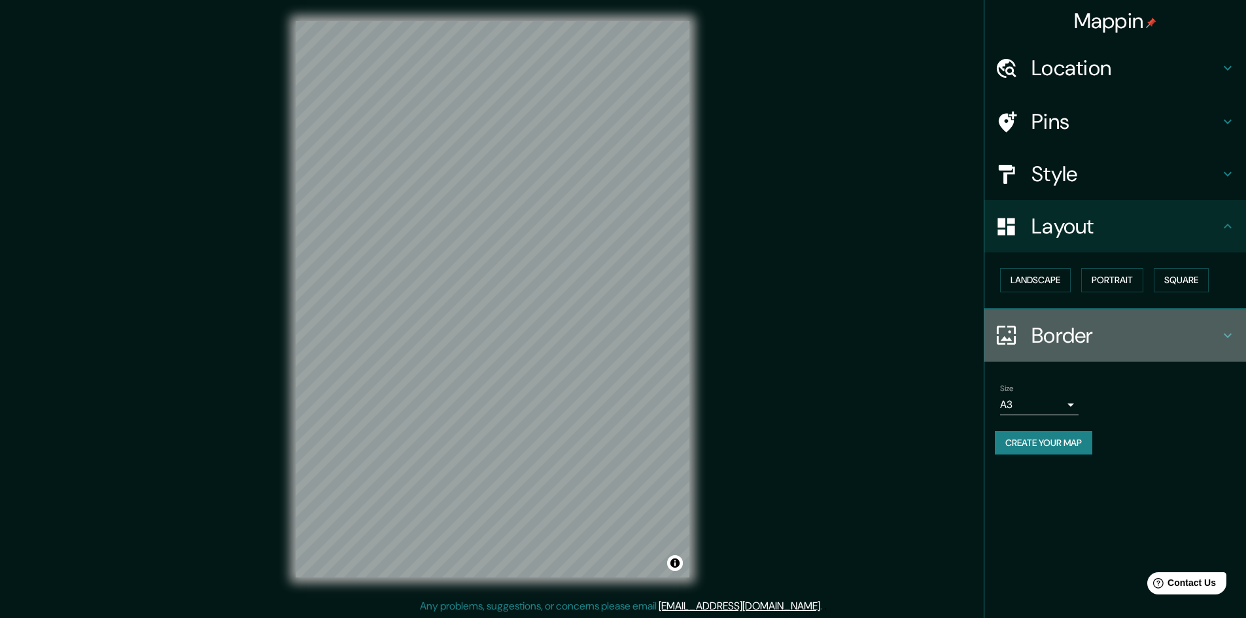
click at [1095, 341] on h4 "Border" at bounding box center [1125, 335] width 188 height 26
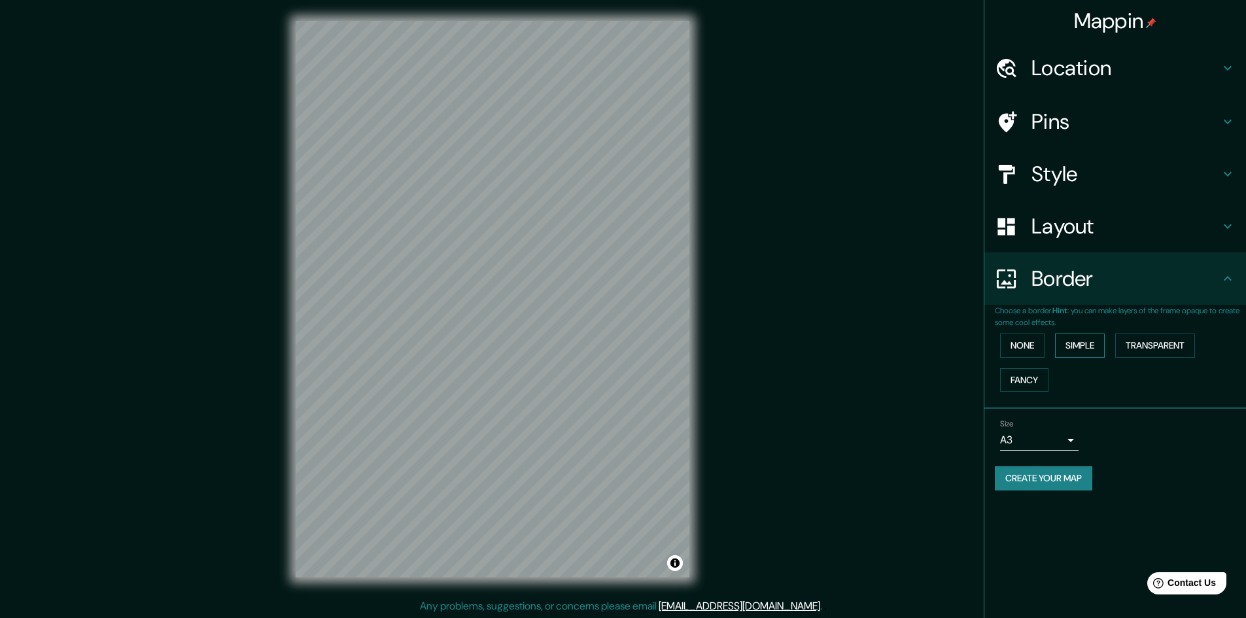
click at [1092, 349] on button "Simple" at bounding box center [1080, 346] width 50 height 24
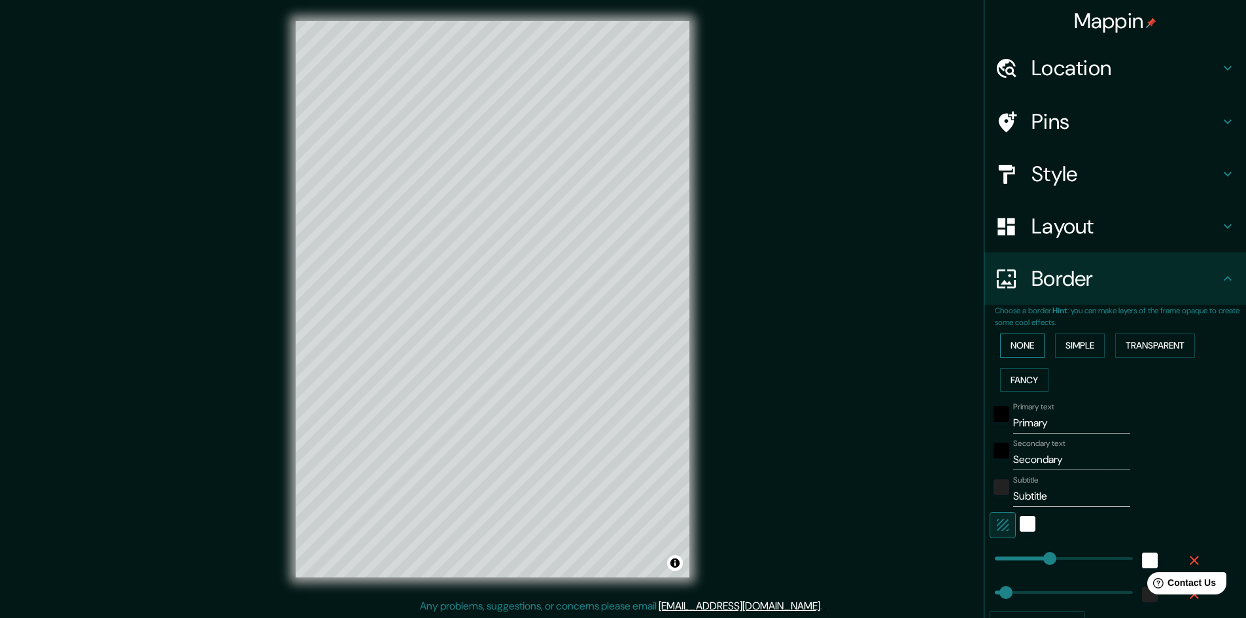
click at [1016, 340] on button "None" at bounding box center [1022, 346] width 44 height 24
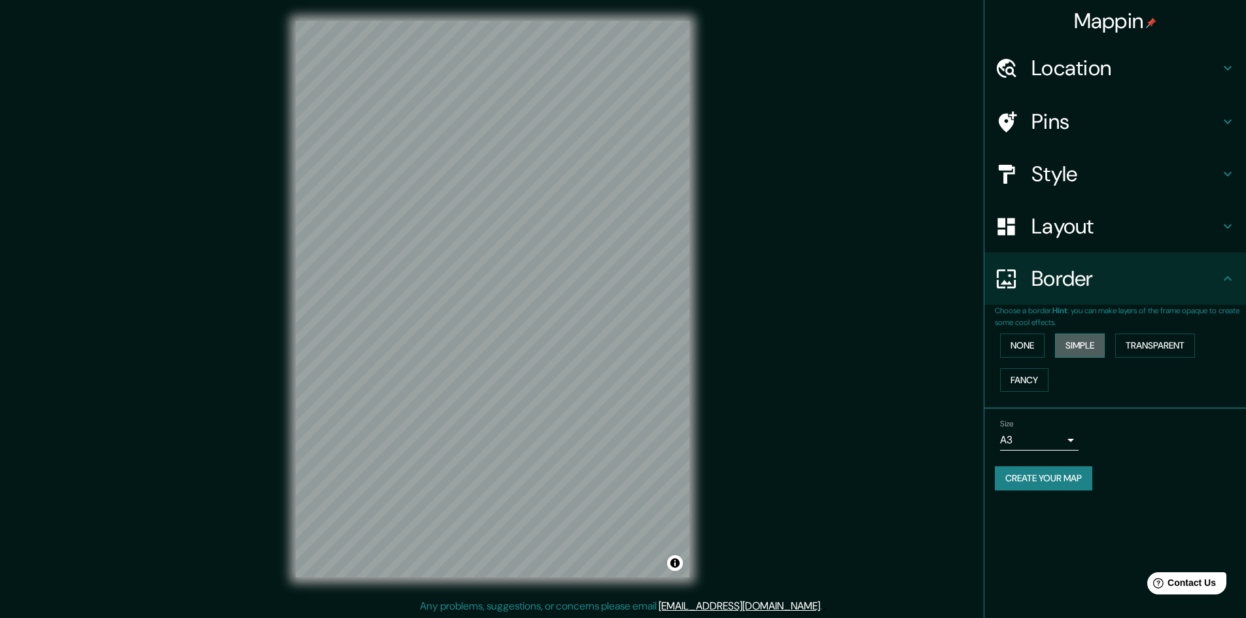
click at [1089, 340] on button "Simple" at bounding box center [1080, 346] width 50 height 24
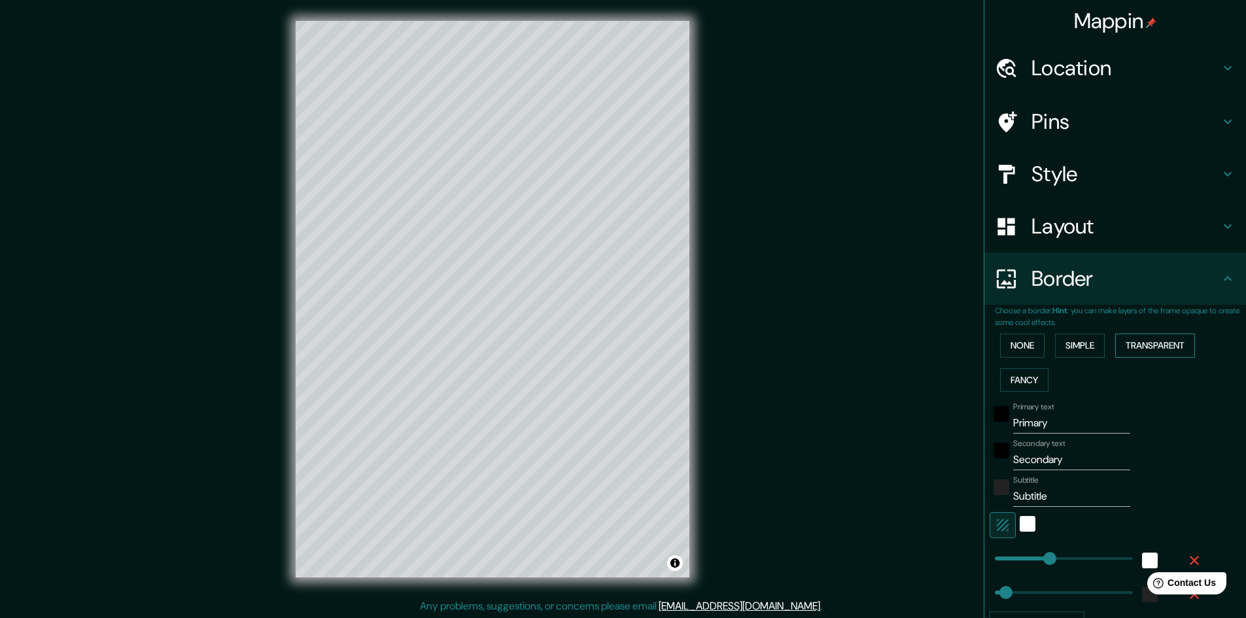
click at [1148, 334] on button "Transparent" at bounding box center [1155, 346] width 80 height 24
click at [1022, 387] on button "Fancy" at bounding box center [1024, 380] width 48 height 24
click at [1059, 351] on button "Simple" at bounding box center [1080, 346] width 50 height 24
click at [1028, 382] on button "Fancy" at bounding box center [1024, 380] width 48 height 24
click at [1067, 348] on button "Simple" at bounding box center [1080, 346] width 50 height 24
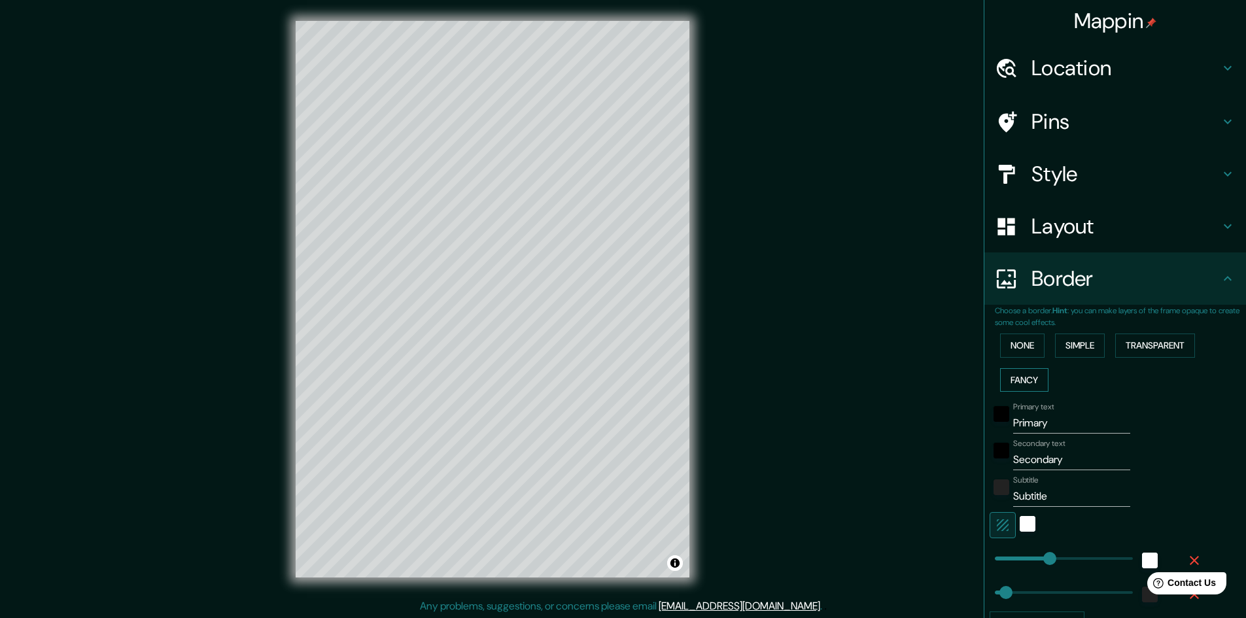
click at [1027, 387] on button "Fancy" at bounding box center [1024, 380] width 48 height 24
click at [1097, 345] on button "Simple" at bounding box center [1080, 346] width 50 height 24
click at [1135, 351] on button "Transparent" at bounding box center [1155, 346] width 80 height 24
click at [1081, 347] on button "Simple" at bounding box center [1080, 346] width 50 height 24
click at [1022, 352] on button "None" at bounding box center [1022, 346] width 44 height 24
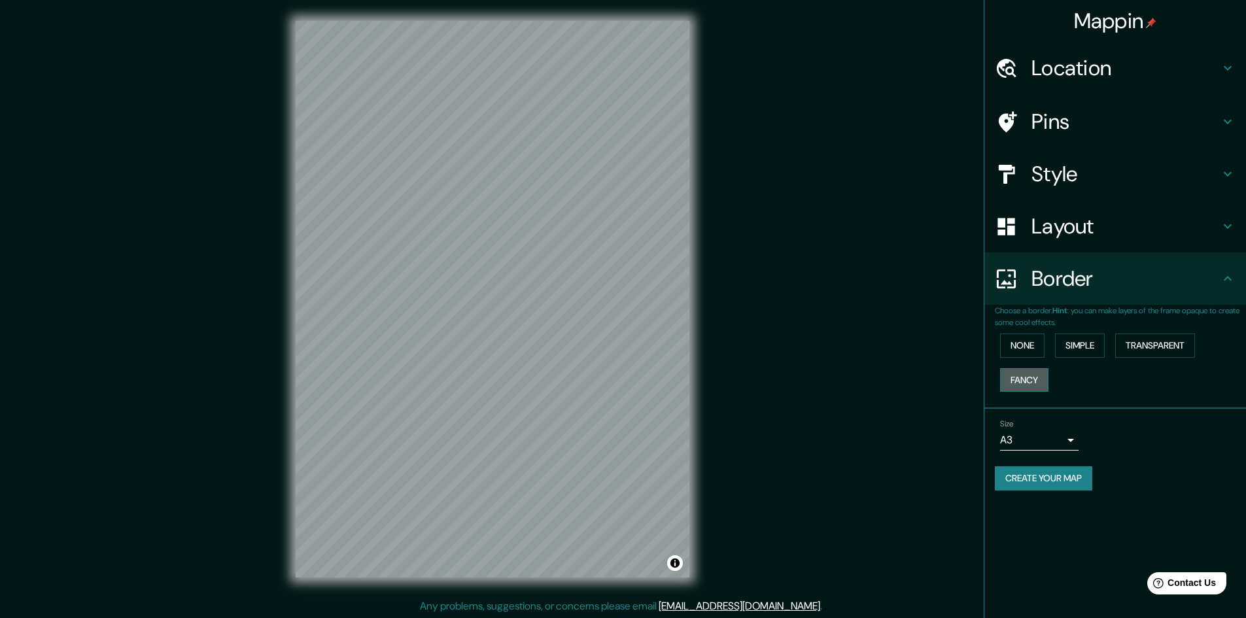
click at [1027, 379] on button "Fancy" at bounding box center [1024, 380] width 48 height 24
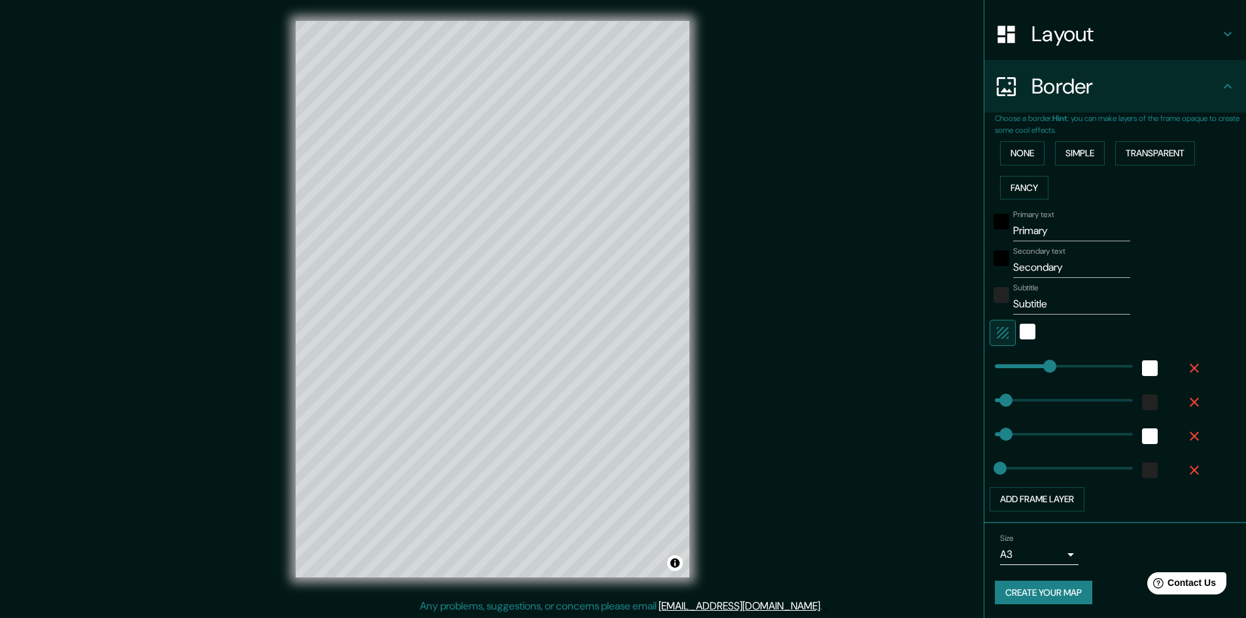
scroll to position [194, 0]
type input "260"
type input "48"
type input "24"
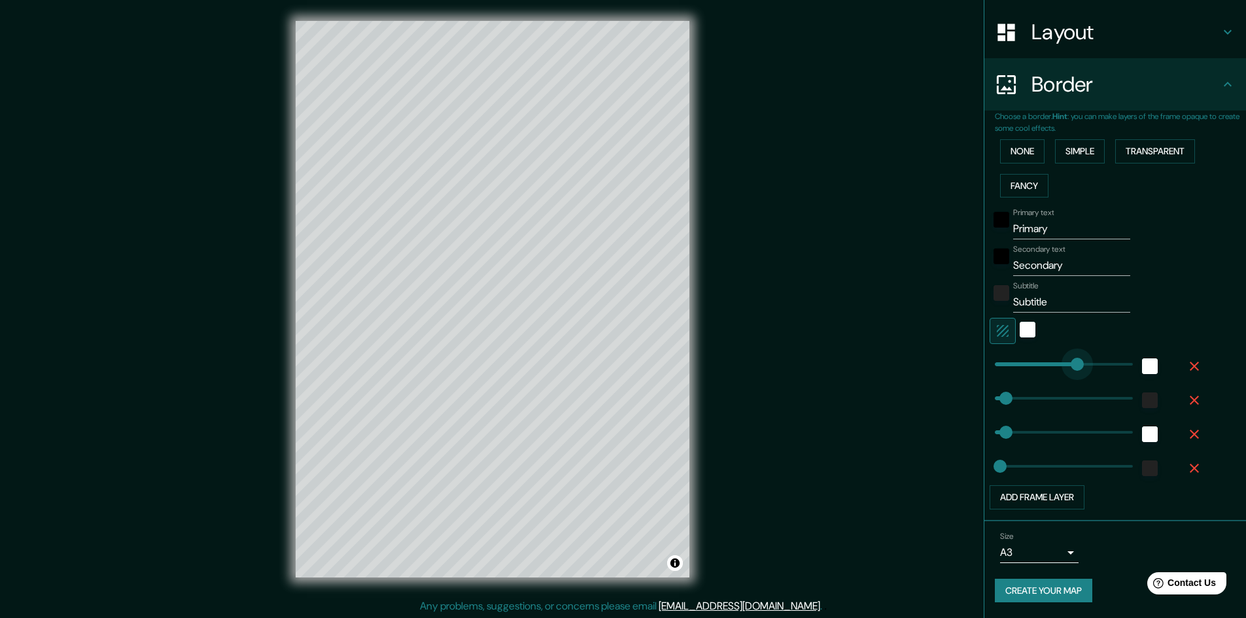
type input "423"
drag, startPoint x: 1043, startPoint y: 363, endPoint x: 1082, endPoint y: 363, distance: 38.6
type input "48"
type input "24"
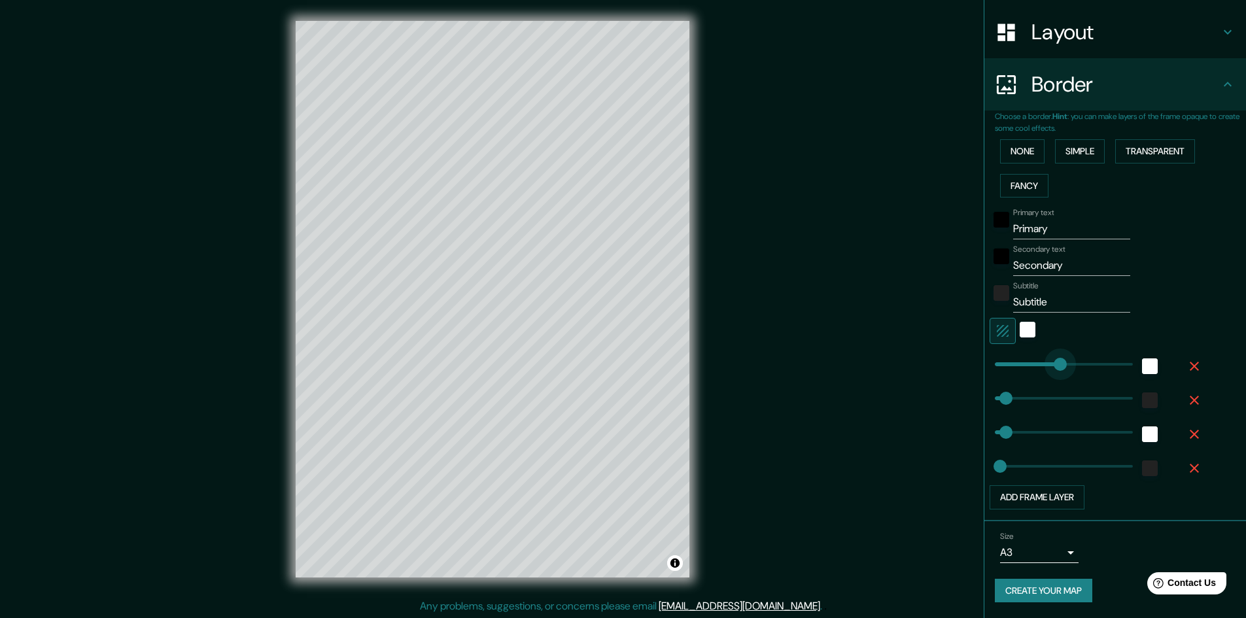
type input "200"
drag, startPoint x: 1080, startPoint y: 364, endPoint x: 1031, endPoint y: 359, distance: 50.0
type input "48"
type input "24"
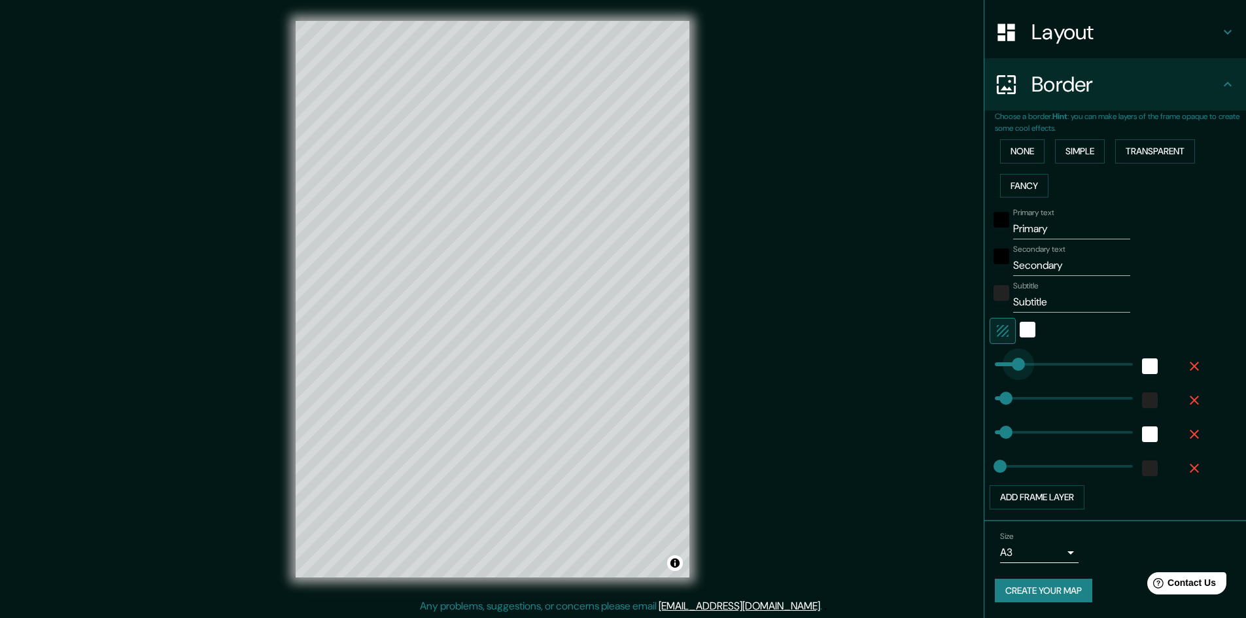
type input "9"
drag, startPoint x: 1031, startPoint y: 359, endPoint x: 987, endPoint y: 358, distance: 43.8
type input "48"
type input "24"
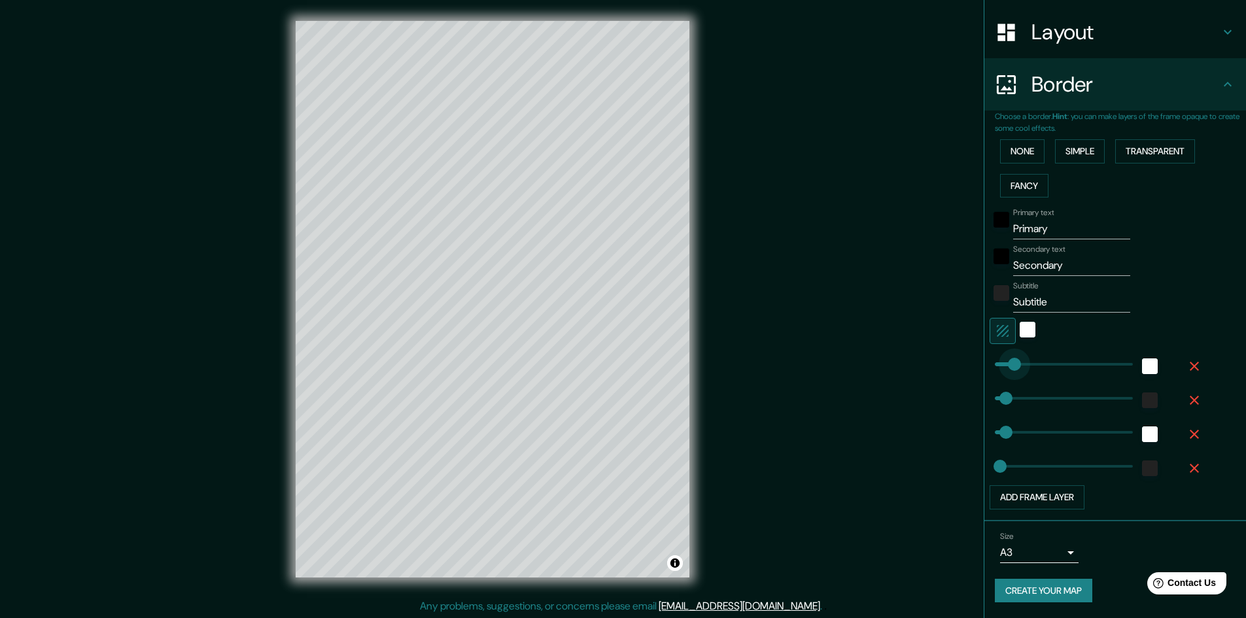
type input "123"
drag, startPoint x: 991, startPoint y: 366, endPoint x: 1013, endPoint y: 366, distance: 21.6
type input "48"
type input "24"
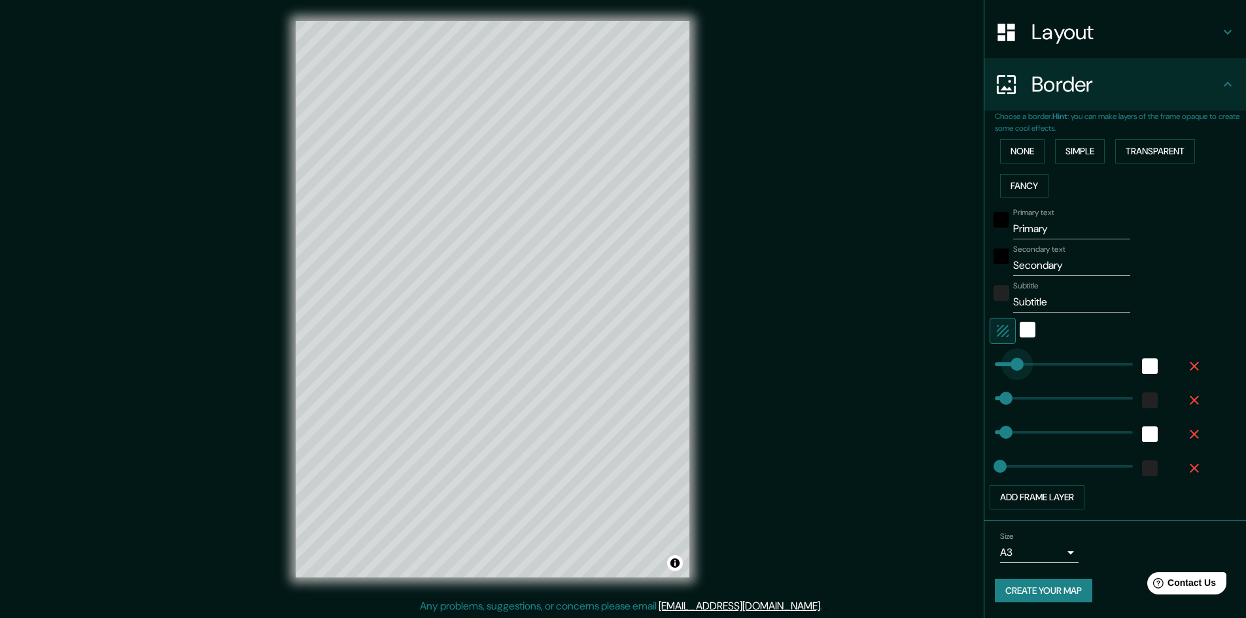
type input "94"
type input "48"
type input "24"
type input "157"
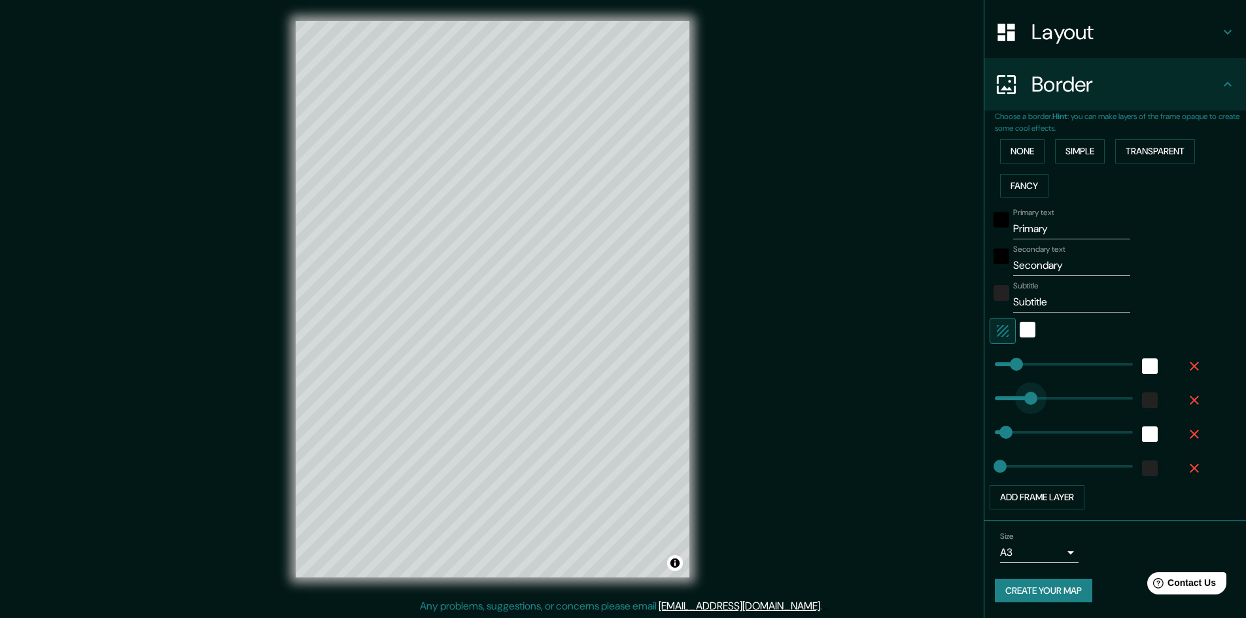
drag, startPoint x: 996, startPoint y: 400, endPoint x: 1021, endPoint y: 400, distance: 24.9
type input "48"
type input "24"
type input "106"
drag, startPoint x: 1021, startPoint y: 399, endPoint x: 1009, endPoint y: 398, distance: 11.8
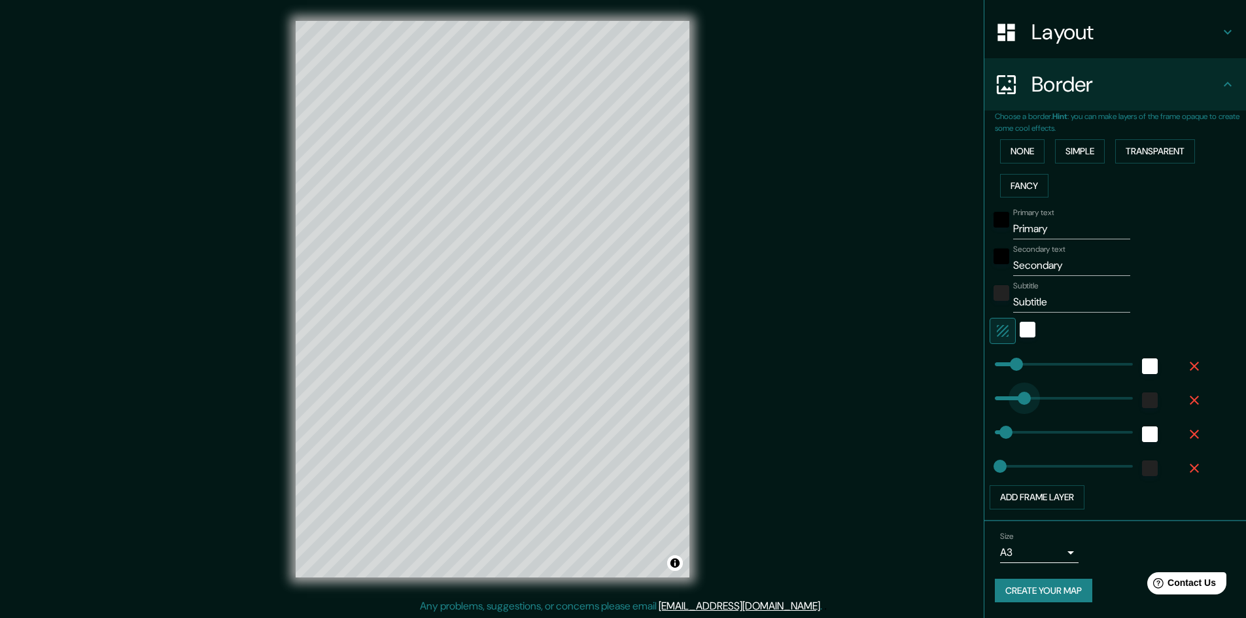
type input "48"
type input "24"
type input "49"
drag, startPoint x: 1003, startPoint y: 396, endPoint x: 996, endPoint y: 396, distance: 7.2
type input "48"
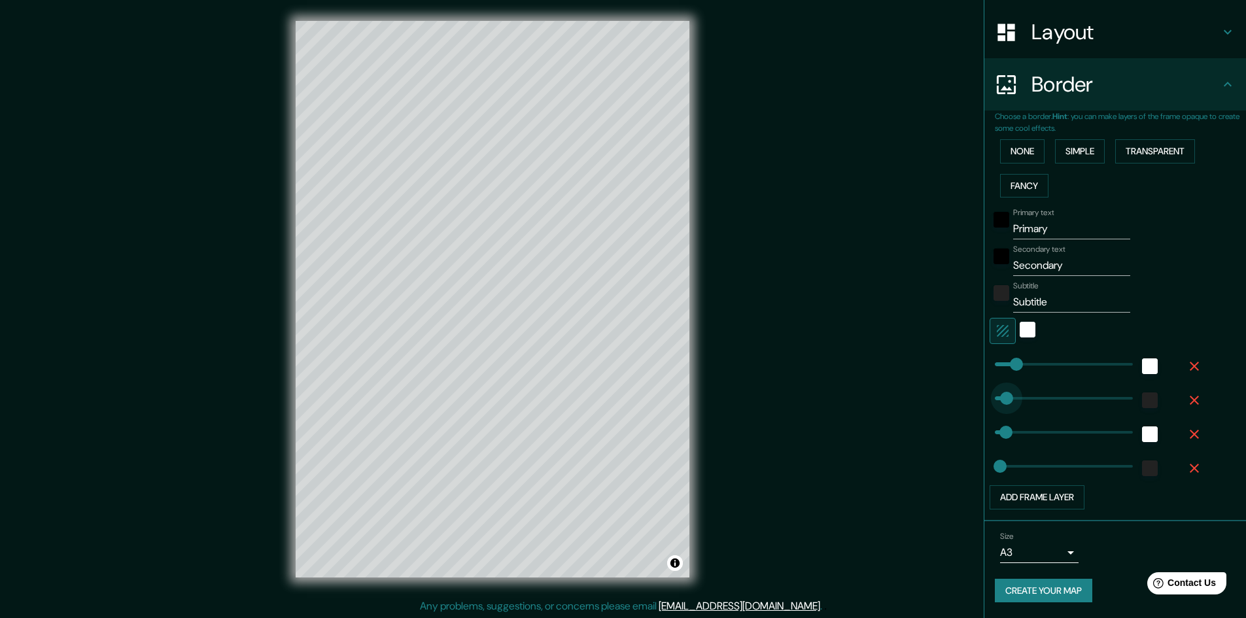
type input "24"
type input "17"
drag, startPoint x: 996, startPoint y: 396, endPoint x: 989, endPoint y: 395, distance: 7.2
type input "48"
type input "24"
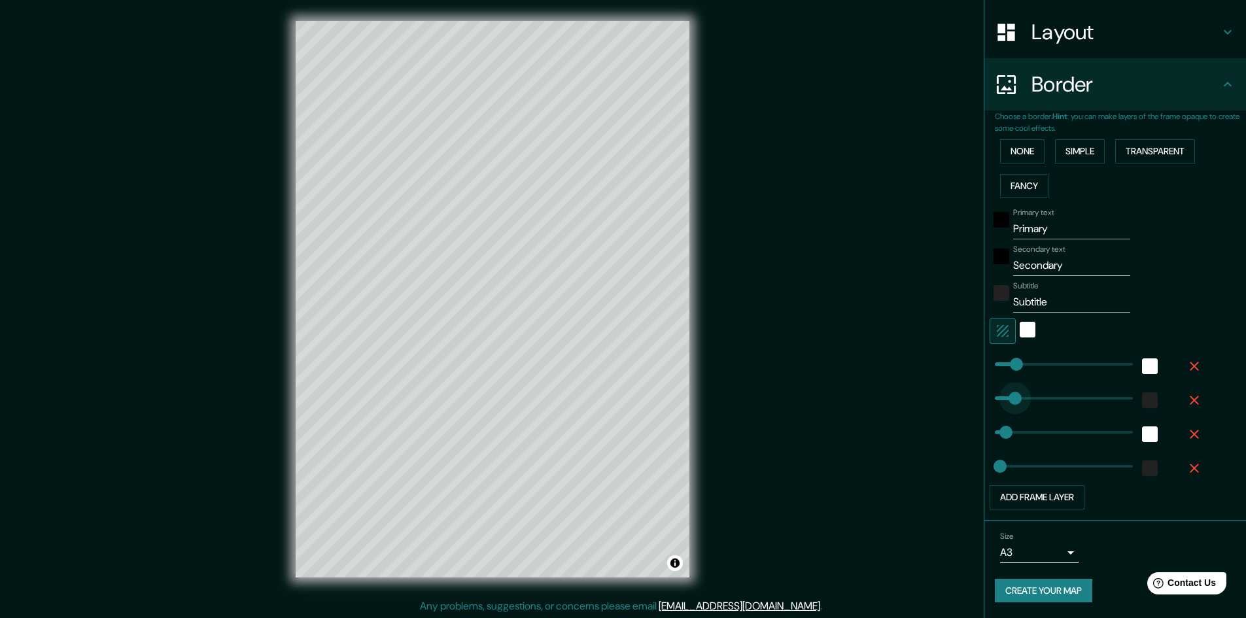
type input "91"
drag, startPoint x: 989, startPoint y: 395, endPoint x: 1006, endPoint y: 394, distance: 17.1
type input "48"
type input "24"
type input "140"
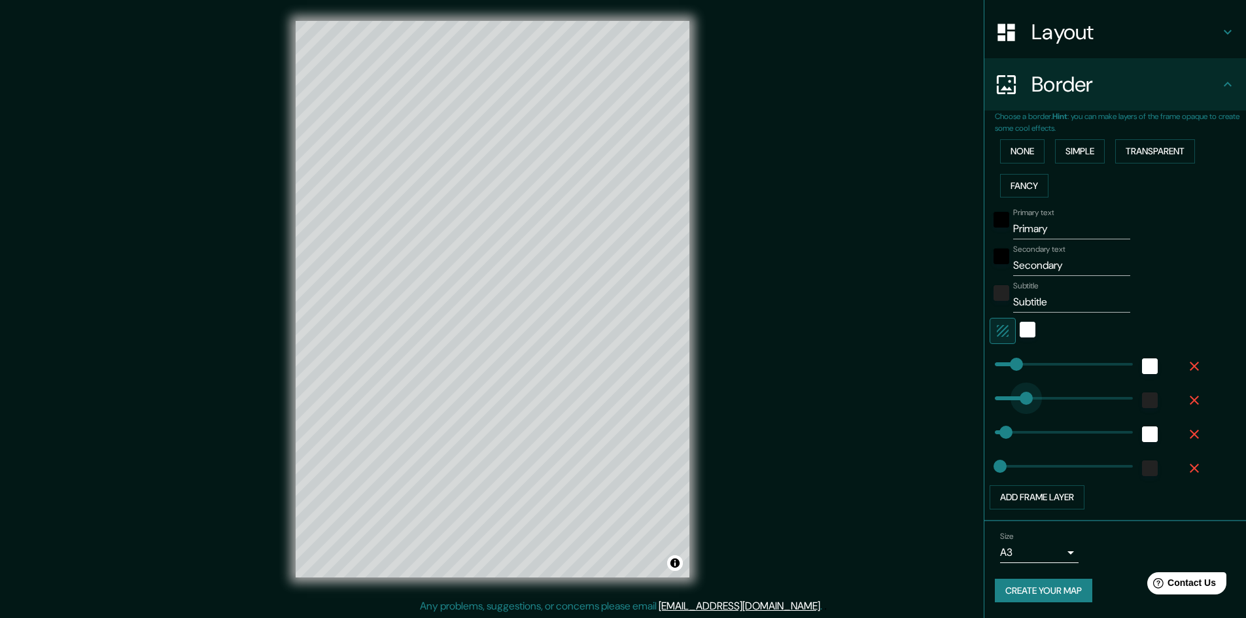
drag, startPoint x: 1007, startPoint y: 394, endPoint x: 1017, endPoint y: 396, distance: 10.2
type input "48"
type input "24"
type input "71"
drag, startPoint x: 1017, startPoint y: 396, endPoint x: 1001, endPoint y: 396, distance: 15.7
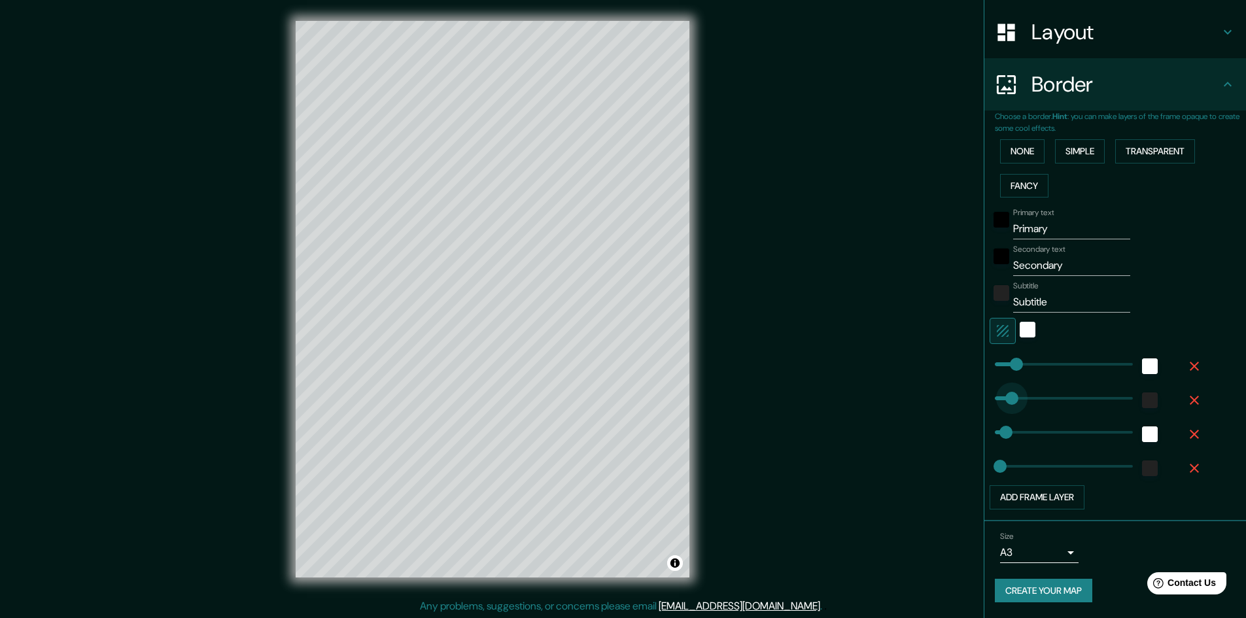
type input "48"
type input "24"
type input "40"
drag, startPoint x: 1001, startPoint y: 396, endPoint x: 994, endPoint y: 396, distance: 7.2
type input "48"
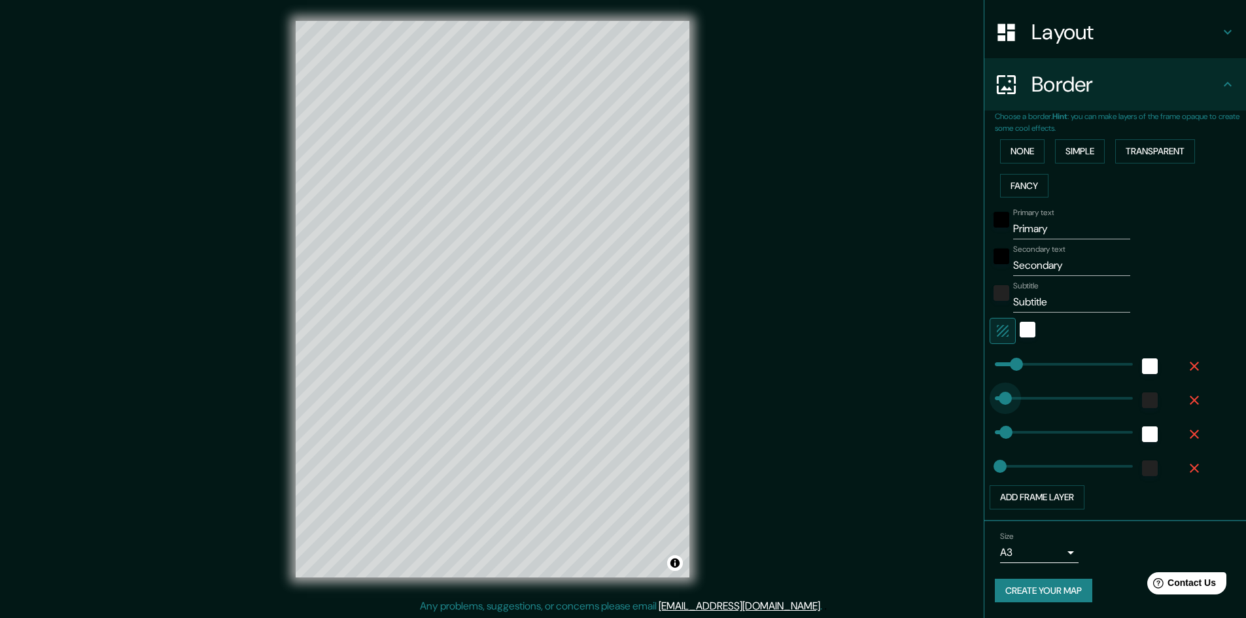
type input "24"
type input "111"
drag, startPoint x: 996, startPoint y: 396, endPoint x: 1010, endPoint y: 397, distance: 14.4
type input "48"
type input "24"
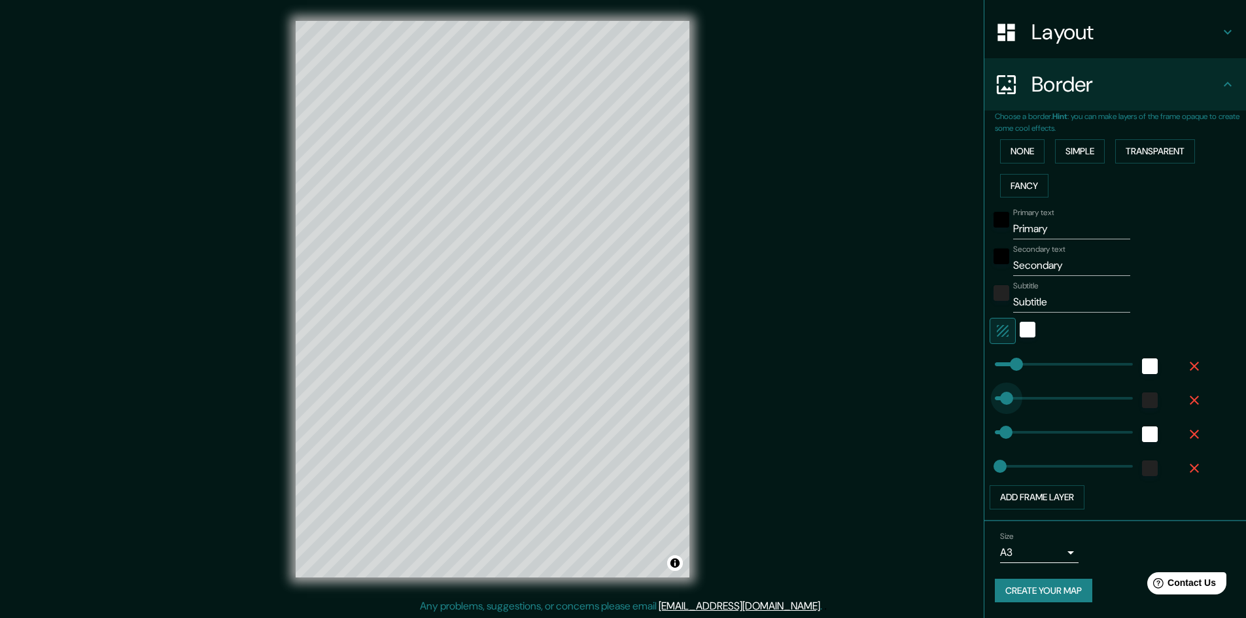
type input "49"
drag, startPoint x: 1010, startPoint y: 397, endPoint x: 996, endPoint y: 397, distance: 14.4
type input "48"
type input "24"
type input "29"
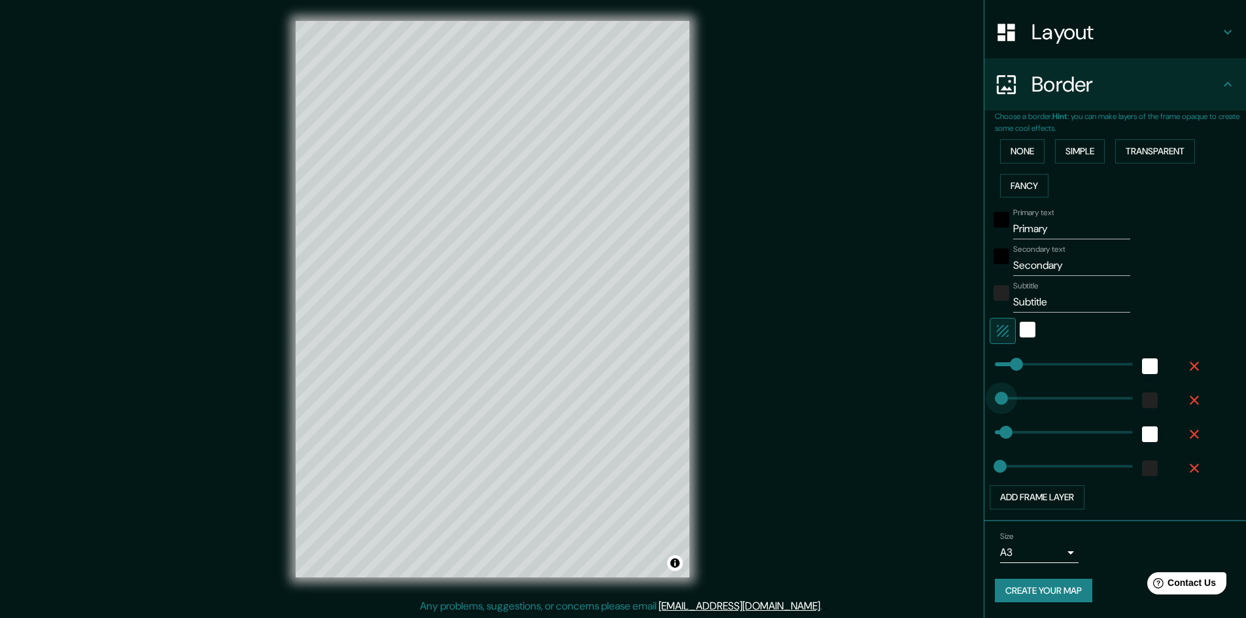
type input "48"
type input "24"
type input "43"
type input "48"
type input "24"
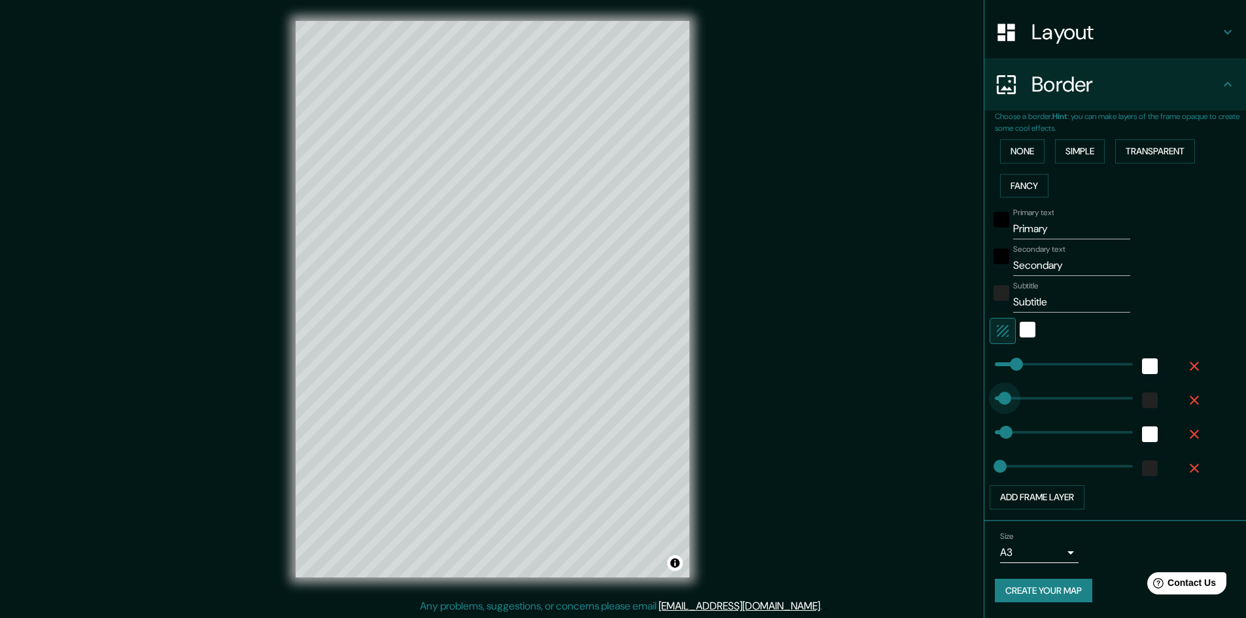
type input "31"
type input "48"
type input "24"
type input "71"
type input "24"
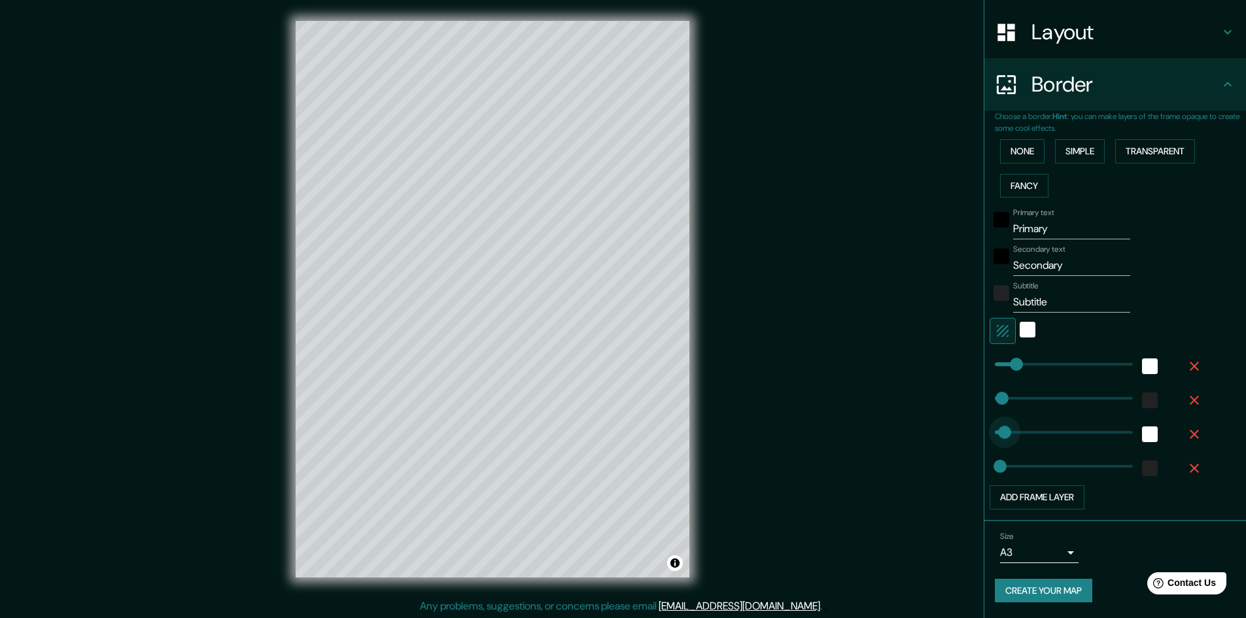
type input "40"
type input "94"
drag, startPoint x: 993, startPoint y: 464, endPoint x: 1007, endPoint y: 466, distance: 13.9
type input "34"
type input "23"
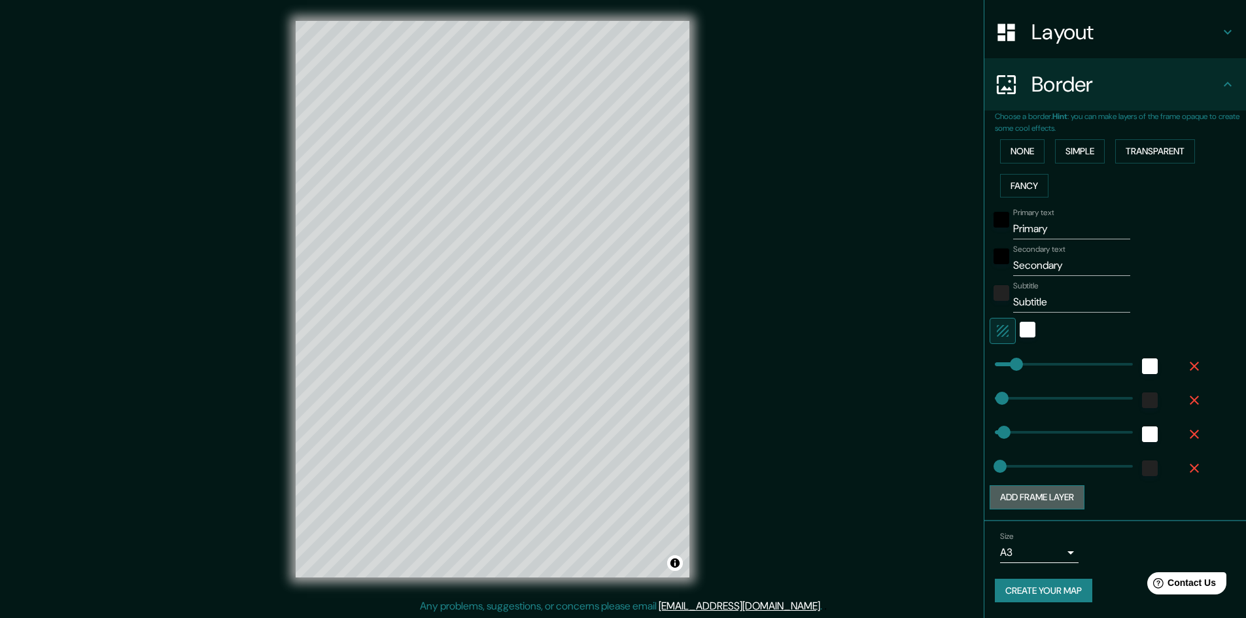
click at [1063, 499] on button "Add frame layer" at bounding box center [1037, 497] width 95 height 24
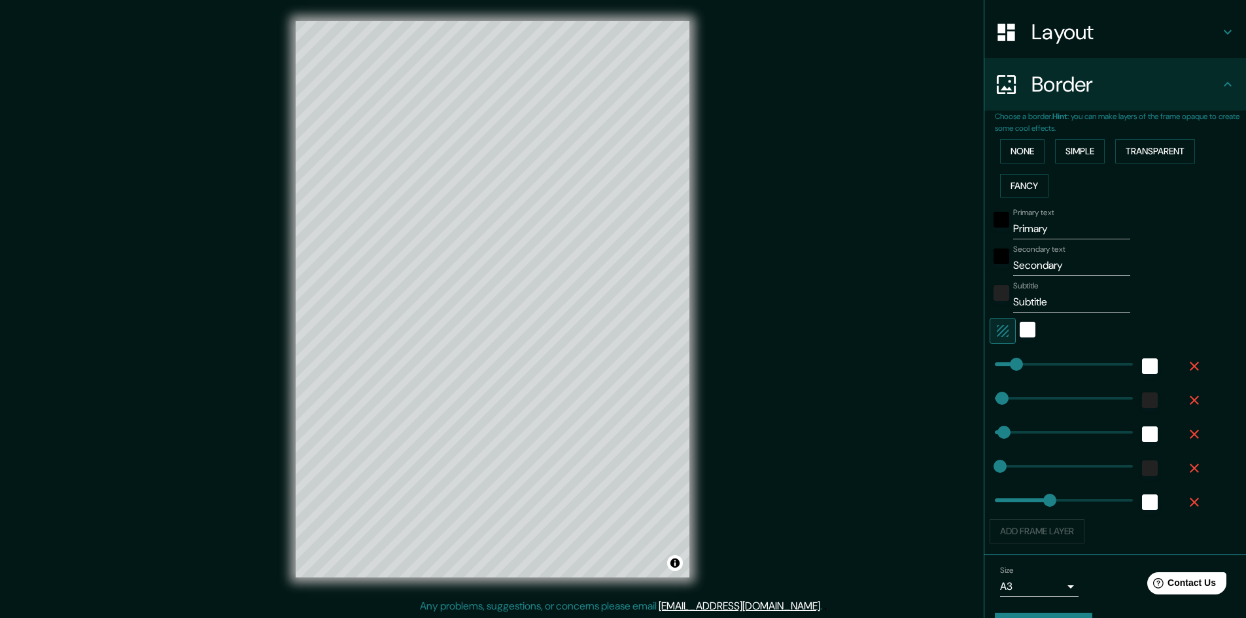
type input "329"
click at [1063, 499] on span at bounding box center [1069, 500] width 13 height 13
type input "594"
drag, startPoint x: 1060, startPoint y: 499, endPoint x: 1121, endPoint y: 506, distance: 61.2
type input "46"
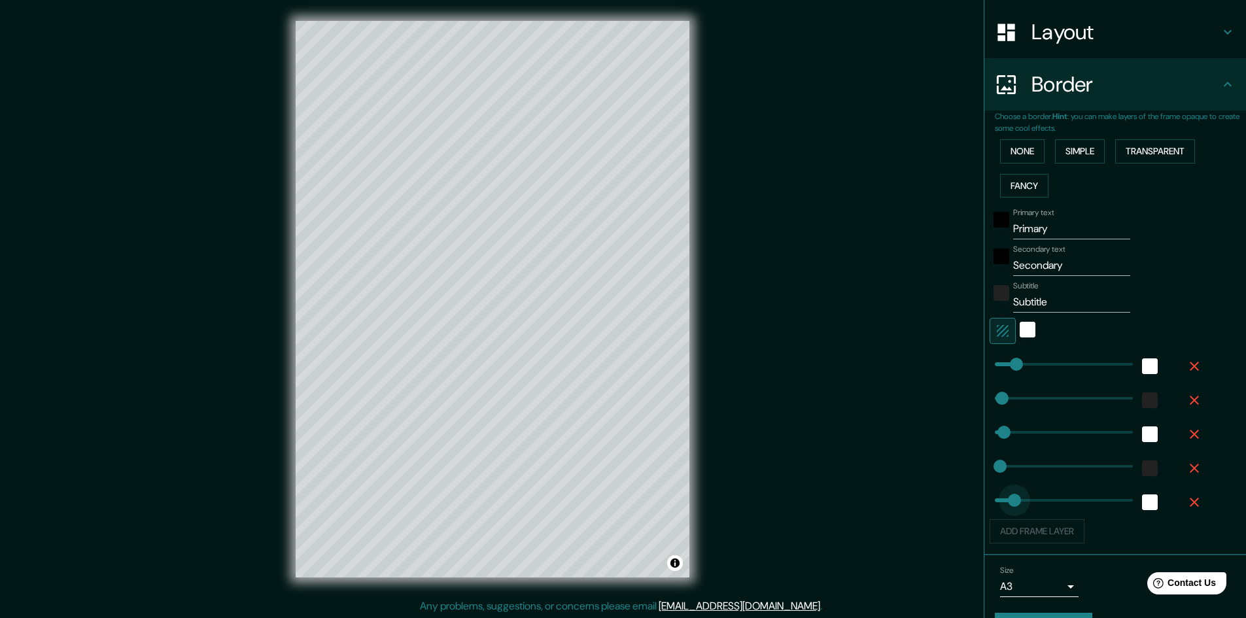
drag, startPoint x: 1120, startPoint y: 505, endPoint x: 995, endPoint y: 501, distance: 125.0
type input "602"
drag, startPoint x: 1000, startPoint y: 502, endPoint x: 1138, endPoint y: 507, distance: 138.1
type input "0"
drag, startPoint x: 1114, startPoint y: 502, endPoint x: 972, endPoint y: 505, distance: 142.0
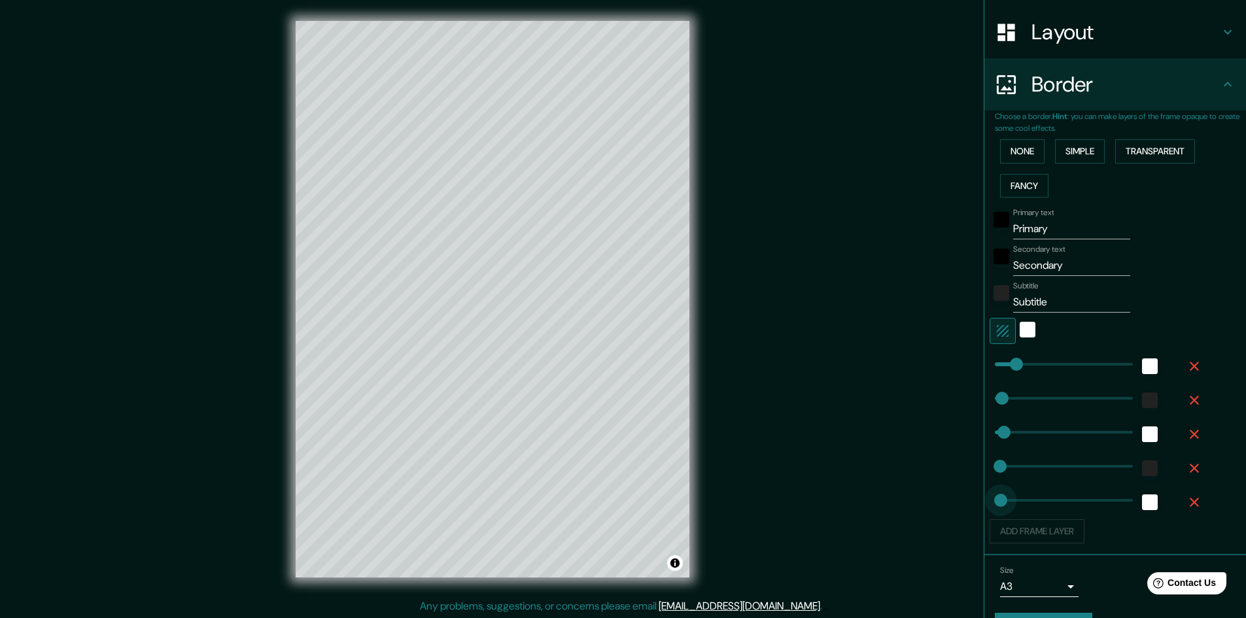
type input "602"
drag, startPoint x: 989, startPoint y: 502, endPoint x: 1188, endPoint y: 511, distance: 199.7
type input "0"
drag, startPoint x: 1117, startPoint y: 501, endPoint x: 909, endPoint y: 487, distance: 208.4
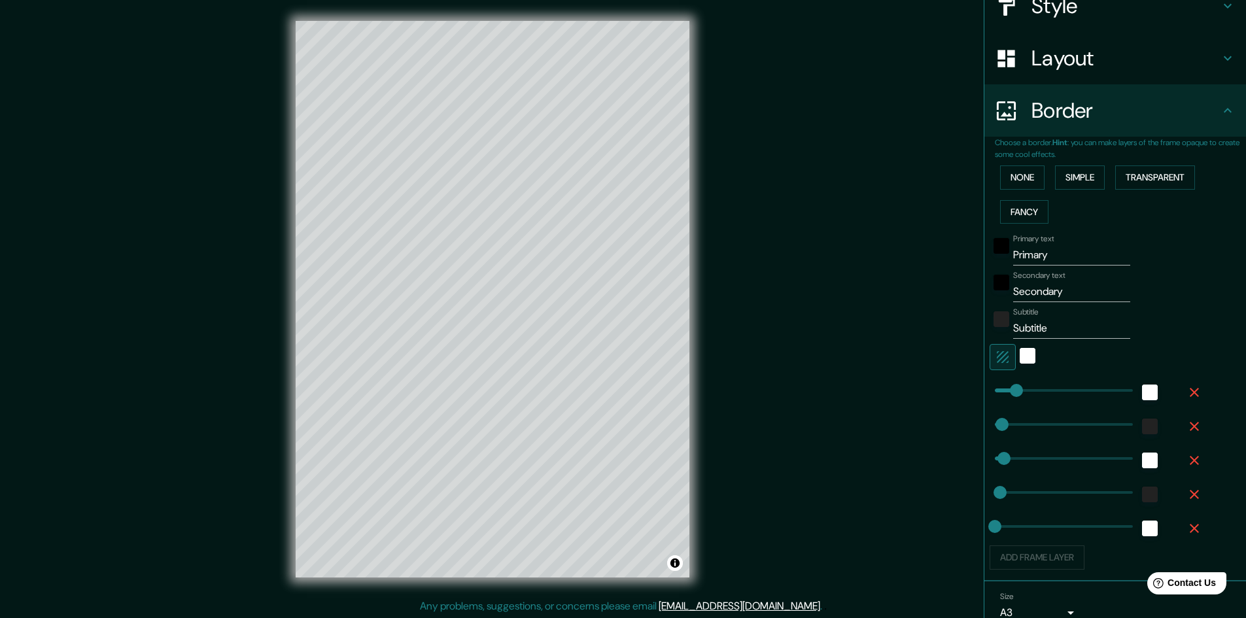
scroll to position [163, 0]
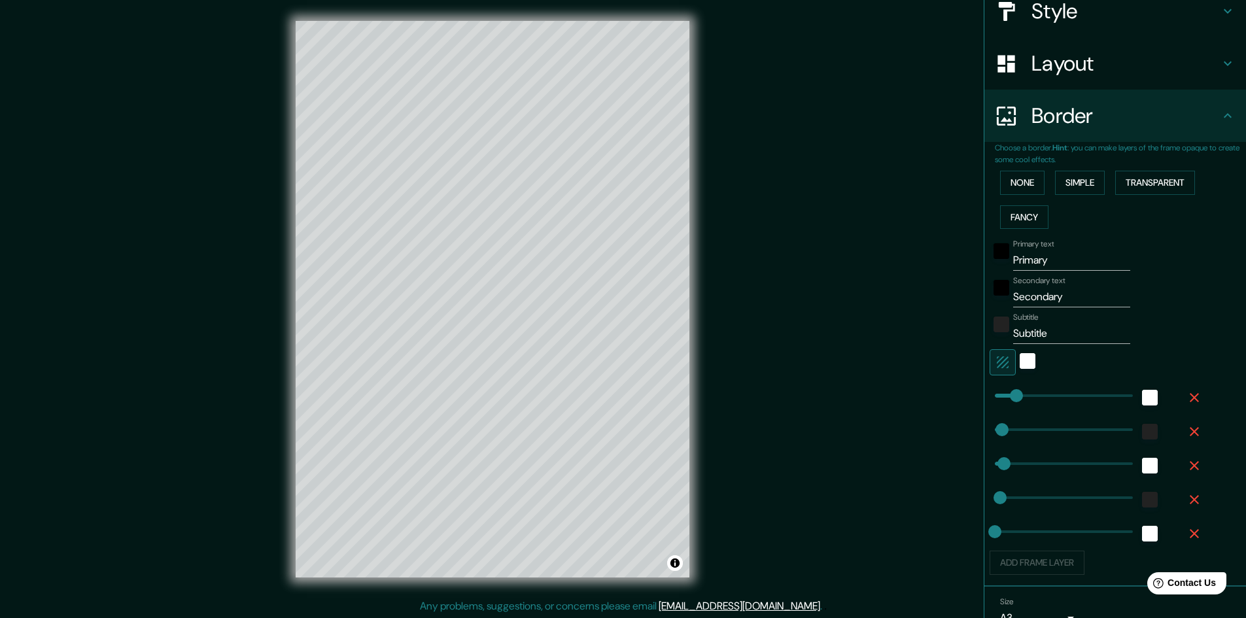
click at [1037, 267] on input "Primary" at bounding box center [1071, 260] width 117 height 21
type input "Vienna"
click at [1031, 298] on input "Secondary" at bounding box center [1071, 296] width 117 height 21
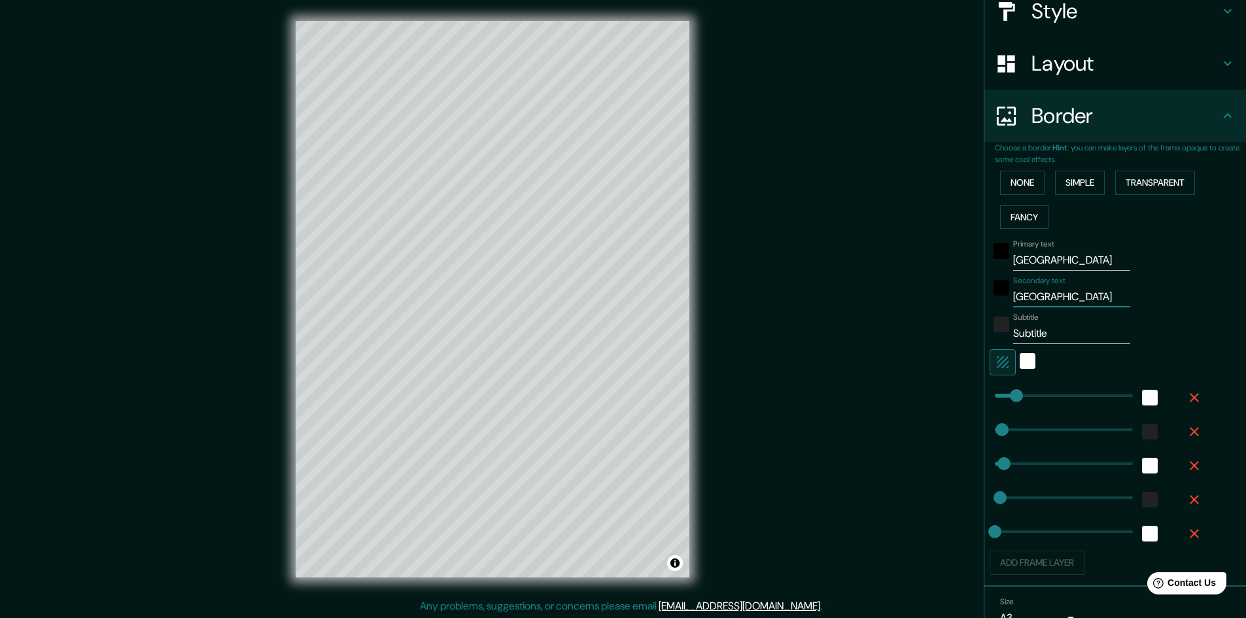
type input "Austria"
click at [1043, 337] on input "Subtitle" at bounding box center [1071, 333] width 117 height 21
drag, startPoint x: 986, startPoint y: 323, endPoint x: 944, endPoint y: 321, distance: 41.9
click at [944, 321] on div "Mappin Location Vienna, Austria Vienna Austria Austrian Pine Court Fairfax, Vir…" at bounding box center [623, 309] width 1246 height 619
click at [1058, 336] on input "408.208 N |16.374" at bounding box center [1071, 333] width 117 height 21
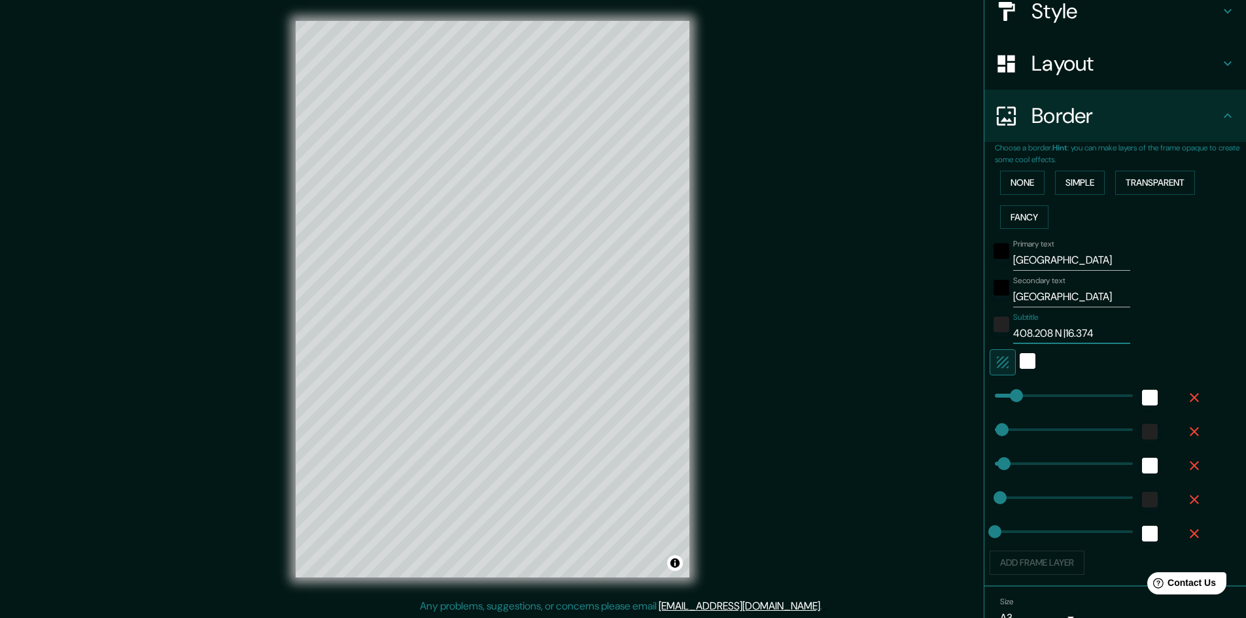
click at [1061, 337] on input "408.208 N |16.374" at bounding box center [1071, 333] width 117 height 21
click at [1102, 334] on input "408.208 N | 16.374" at bounding box center [1071, 333] width 117 height 21
click at [1091, 334] on input "408.208 N | 16.374 E" at bounding box center [1071, 333] width 117 height 21
click at [1046, 336] on input "408.208 N | 16.374 E" at bounding box center [1071, 333] width 117 height 21
click at [1097, 339] on input "408.208° N | 16.374 E" at bounding box center [1071, 333] width 117 height 21
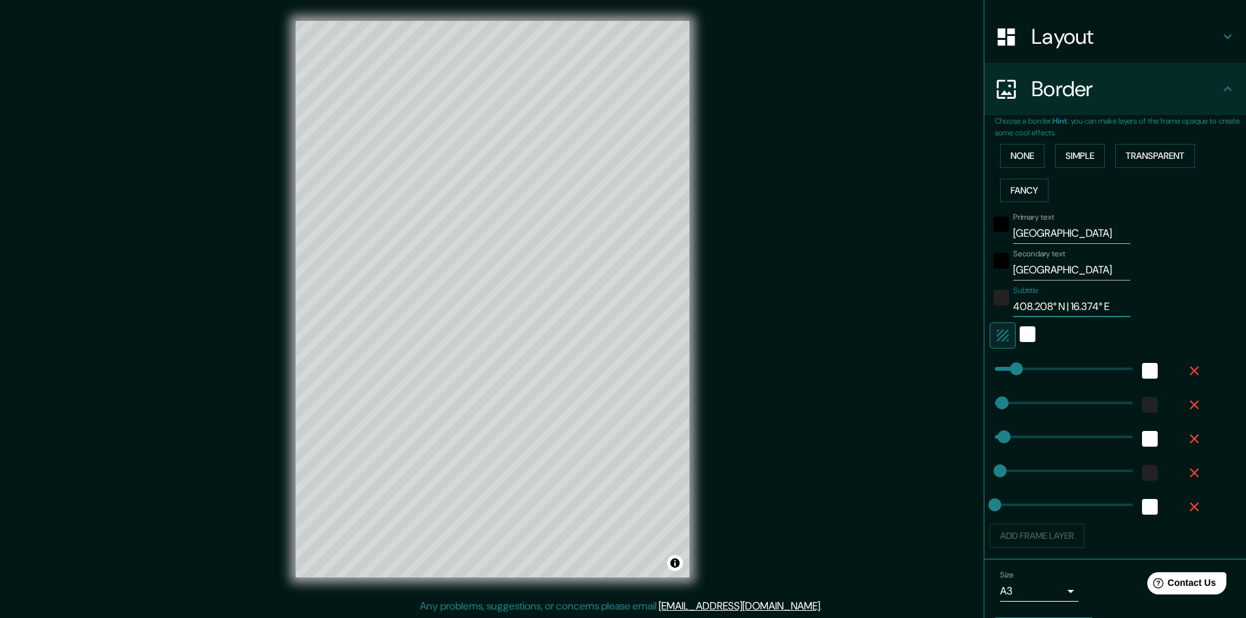
scroll to position [228, 0]
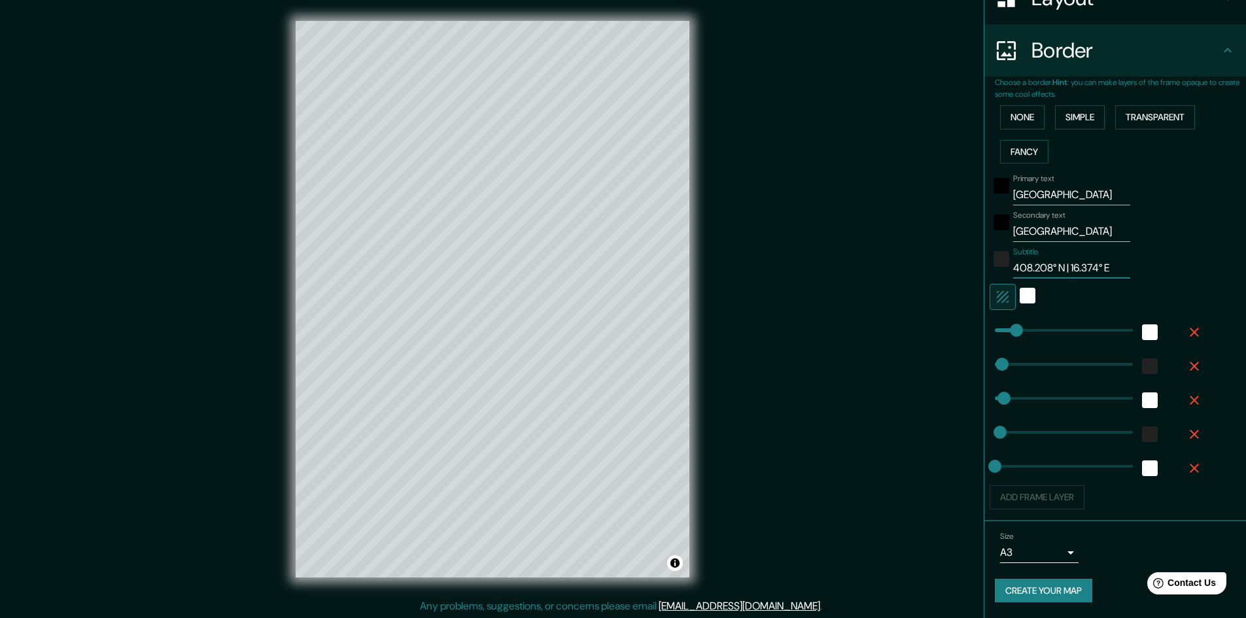
type input "408.208° N | 16.374° E"
drag, startPoint x: 1235, startPoint y: 388, endPoint x: 1229, endPoint y: 254, distance: 134.2
click at [1229, 254] on div "Primary text Vienna Secondary text Austria Subtitle 408.208° N | 16.374° E Add …" at bounding box center [1120, 339] width 251 height 341
click at [1046, 596] on button "Create your map" at bounding box center [1043, 591] width 97 height 24
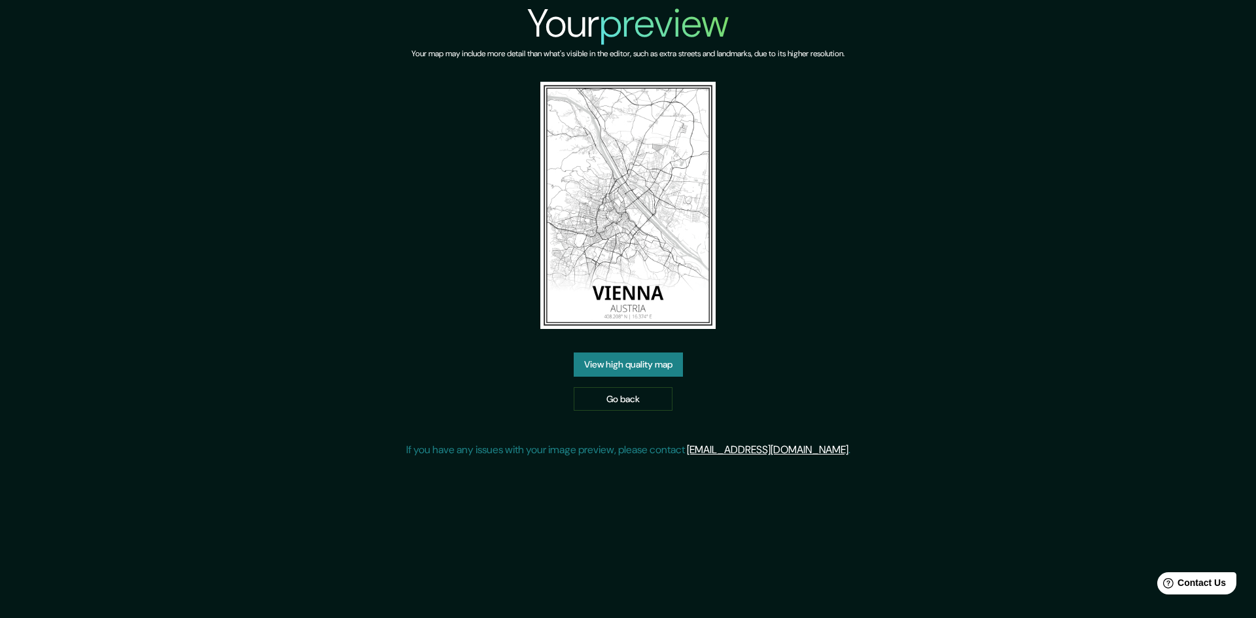
click at [646, 281] on img at bounding box center [627, 205] width 175 height 247
click at [647, 362] on link "View high quality map" at bounding box center [628, 365] width 109 height 24
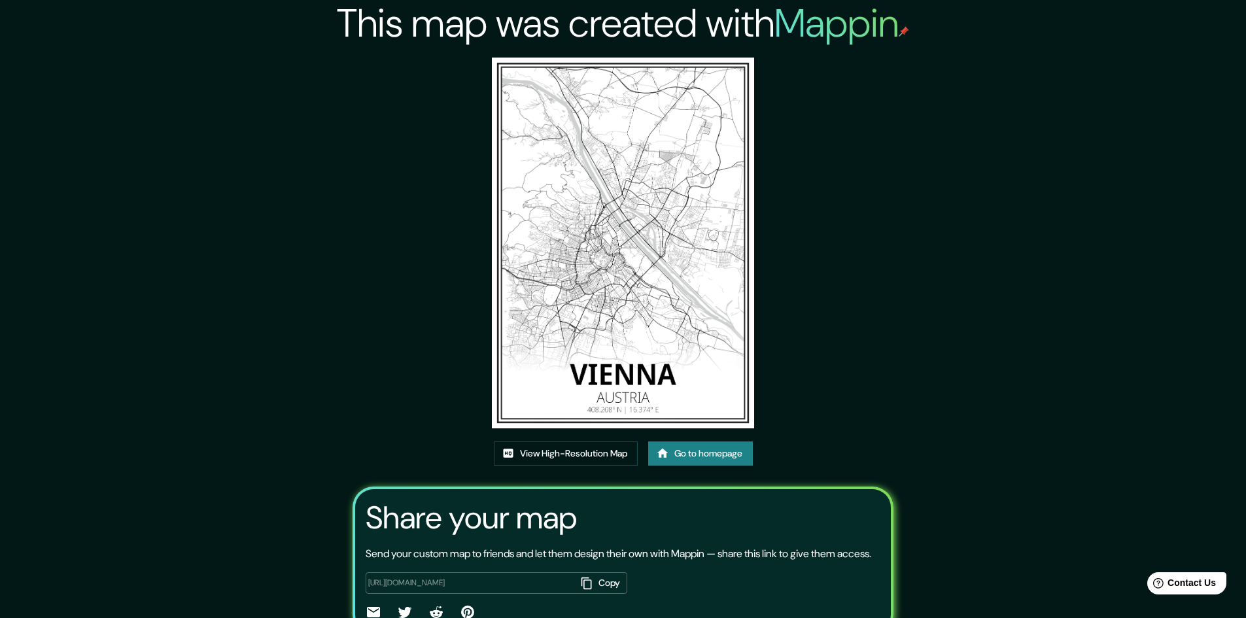
click at [647, 323] on img at bounding box center [623, 243] width 262 height 371
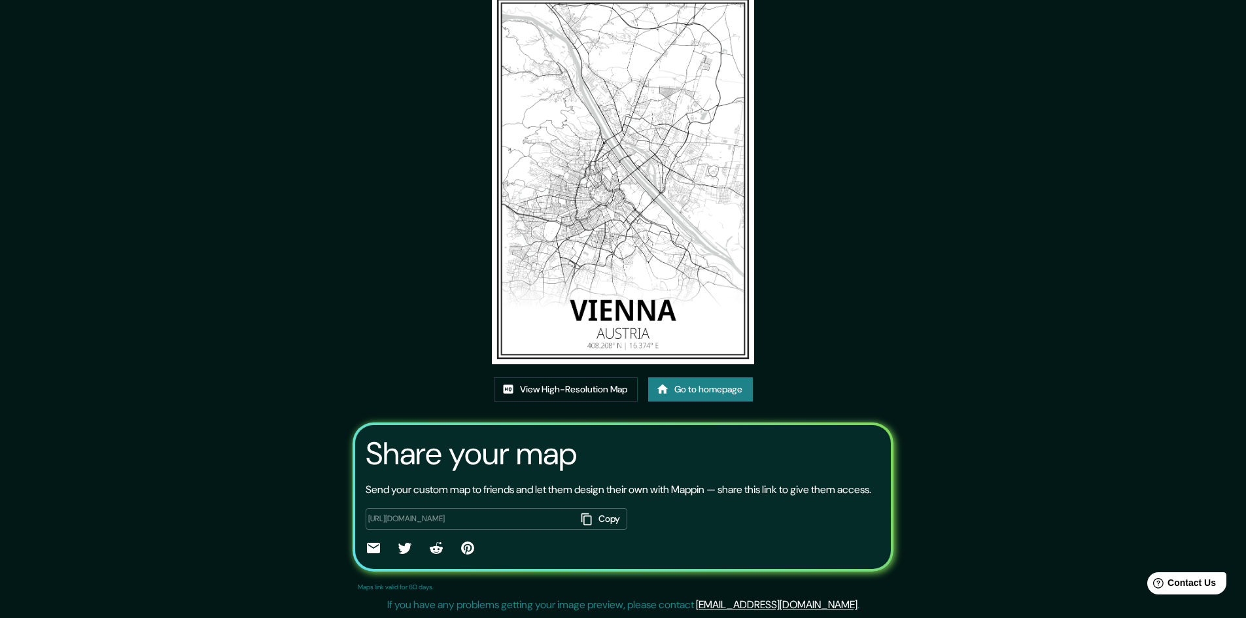
scroll to position [80, 0]
